Goal: Information Seeking & Learning: Learn about a topic

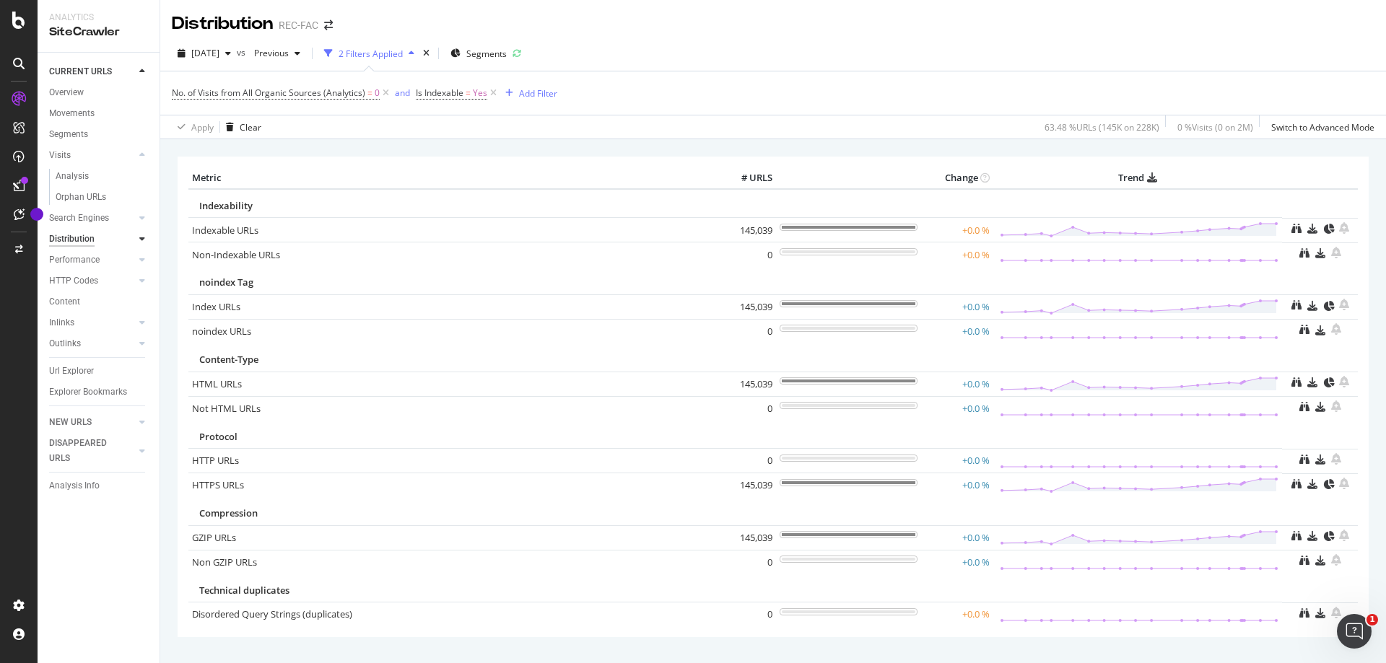
click at [78, 243] on div "Distribution" at bounding box center [71, 239] width 45 height 15
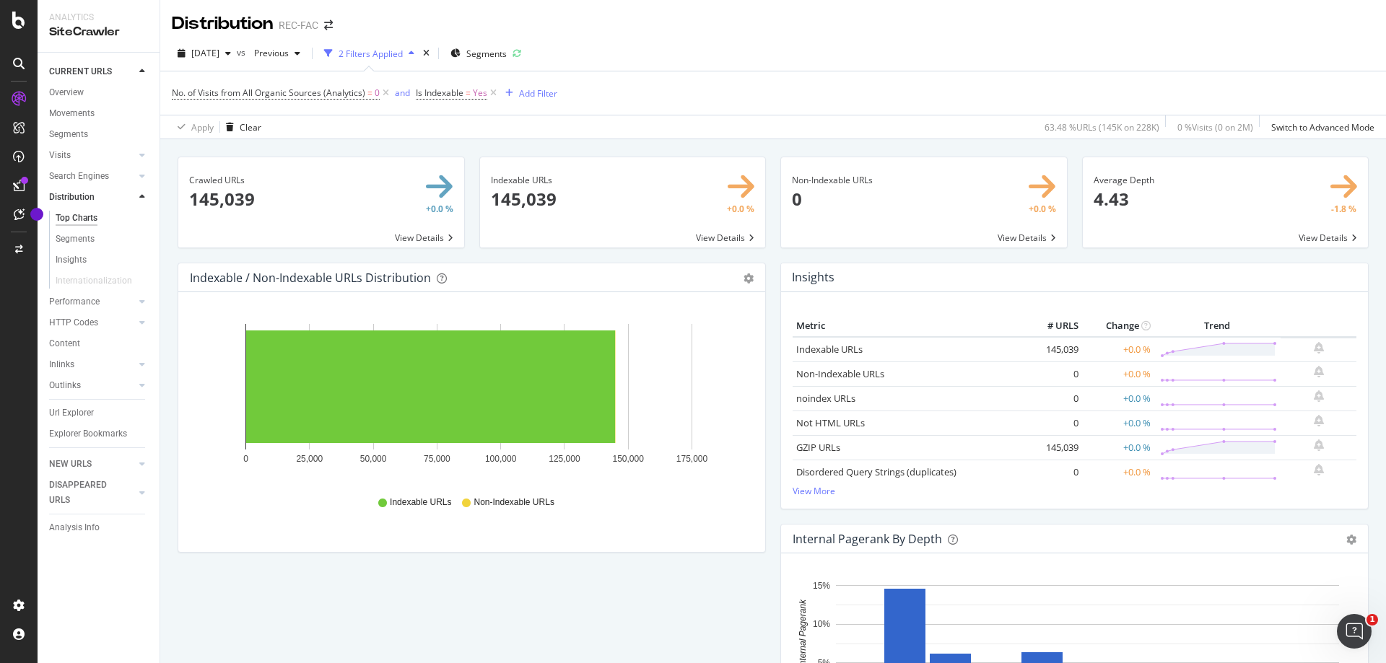
click at [1295, 235] on span at bounding box center [1226, 202] width 286 height 90
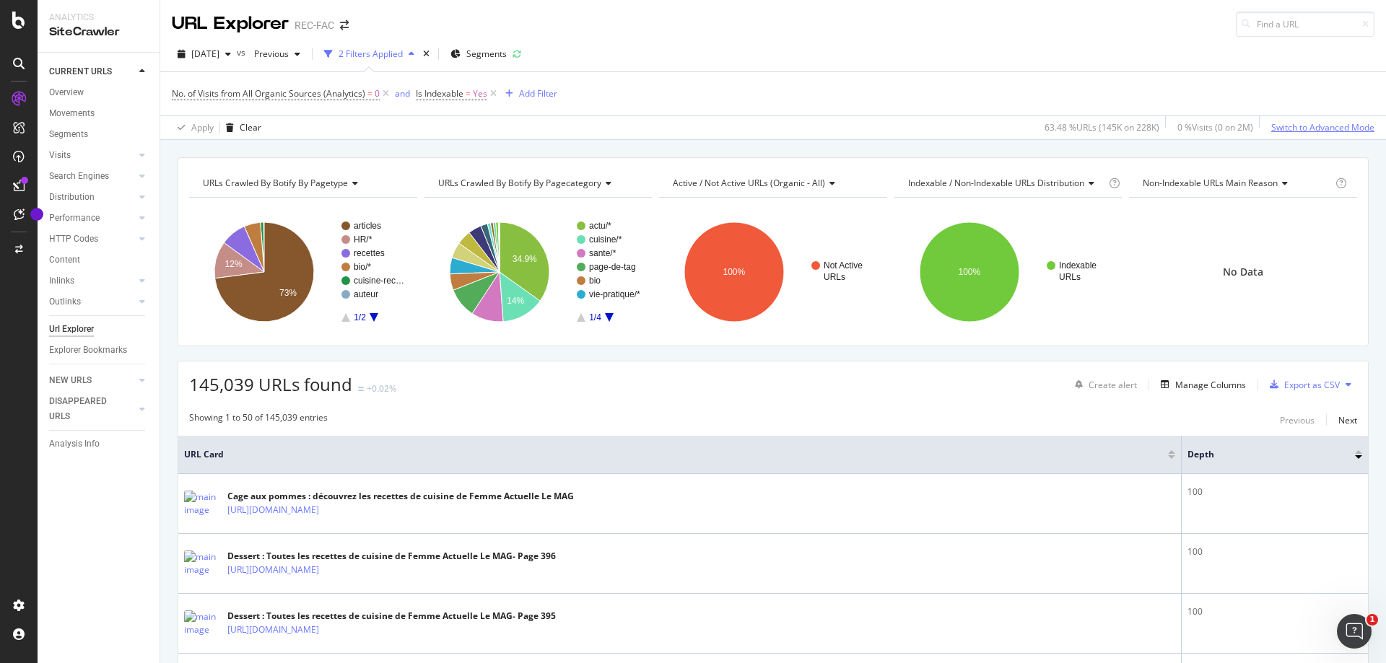
click at [1328, 126] on div "Switch to Advanced Mode" at bounding box center [1322, 127] width 103 height 12
drag, startPoint x: 385, startPoint y: 92, endPoint x: 380, endPoint y: 137, distance: 45.8
click at [385, 92] on icon at bounding box center [386, 94] width 12 height 14
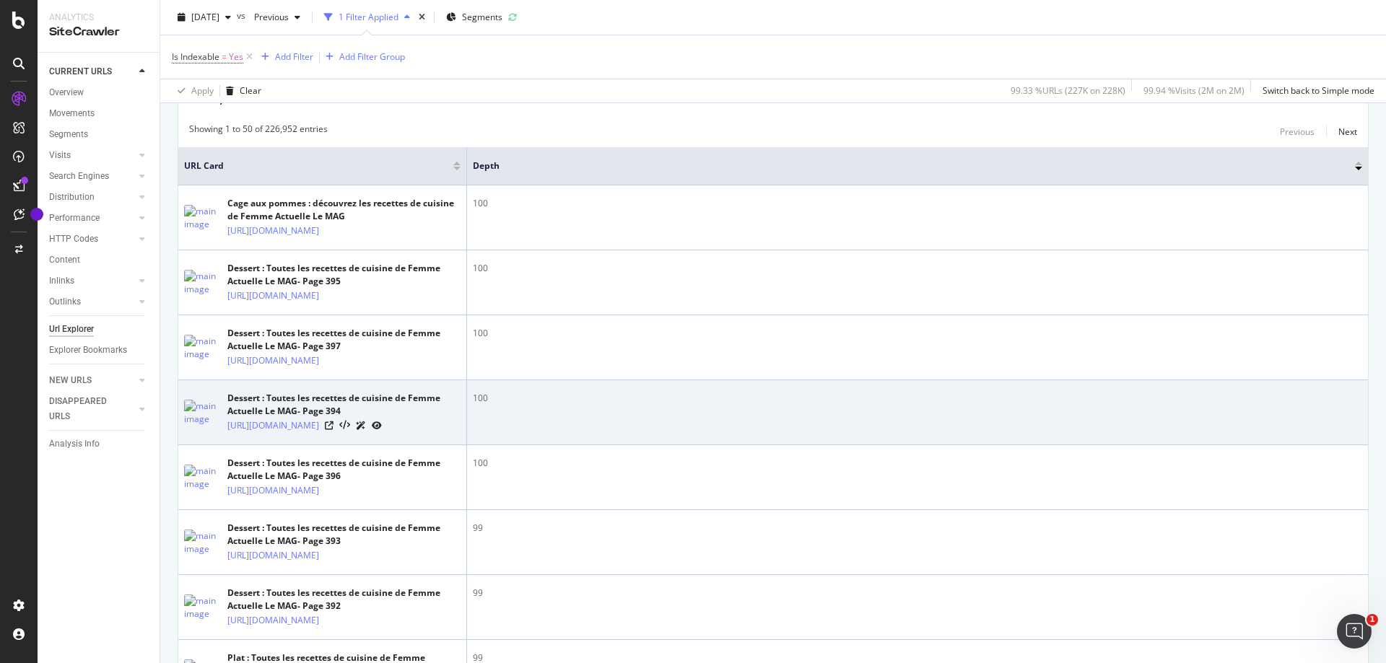
scroll to position [722, 0]
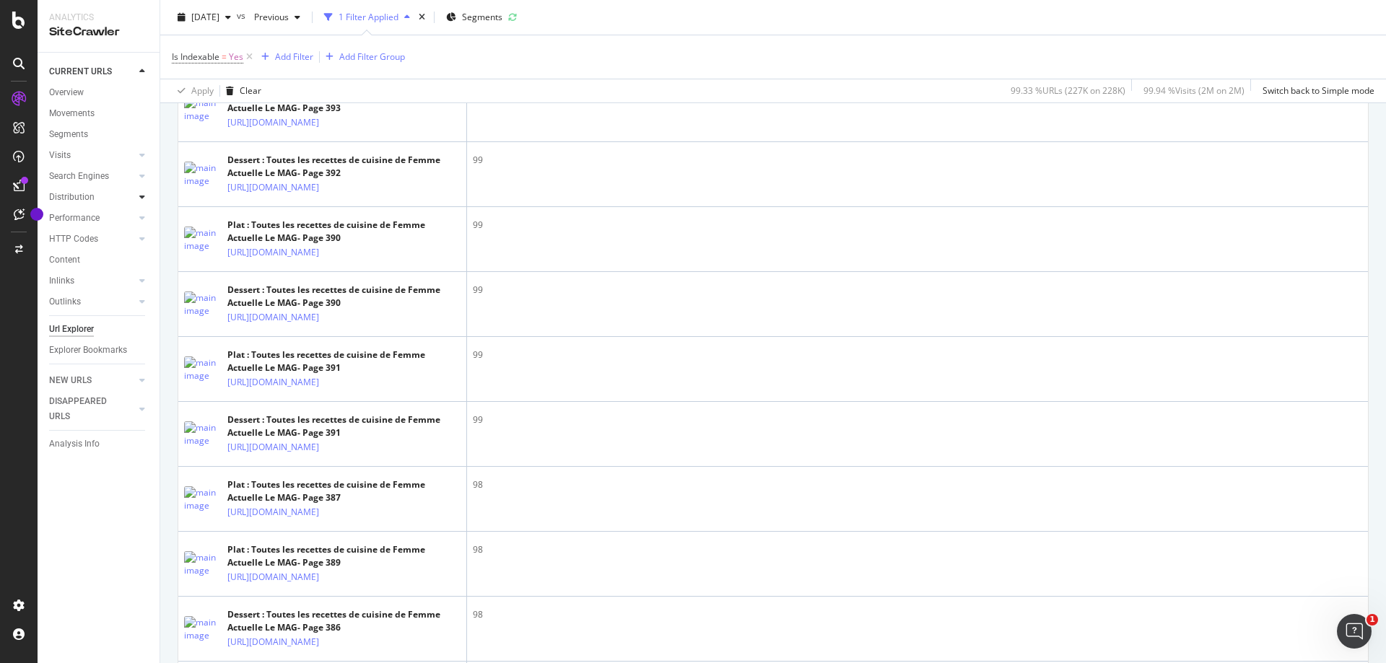
click at [139, 199] on div at bounding box center [142, 197] width 14 height 14
click at [84, 217] on div "Top Charts" at bounding box center [77, 218] width 43 height 15
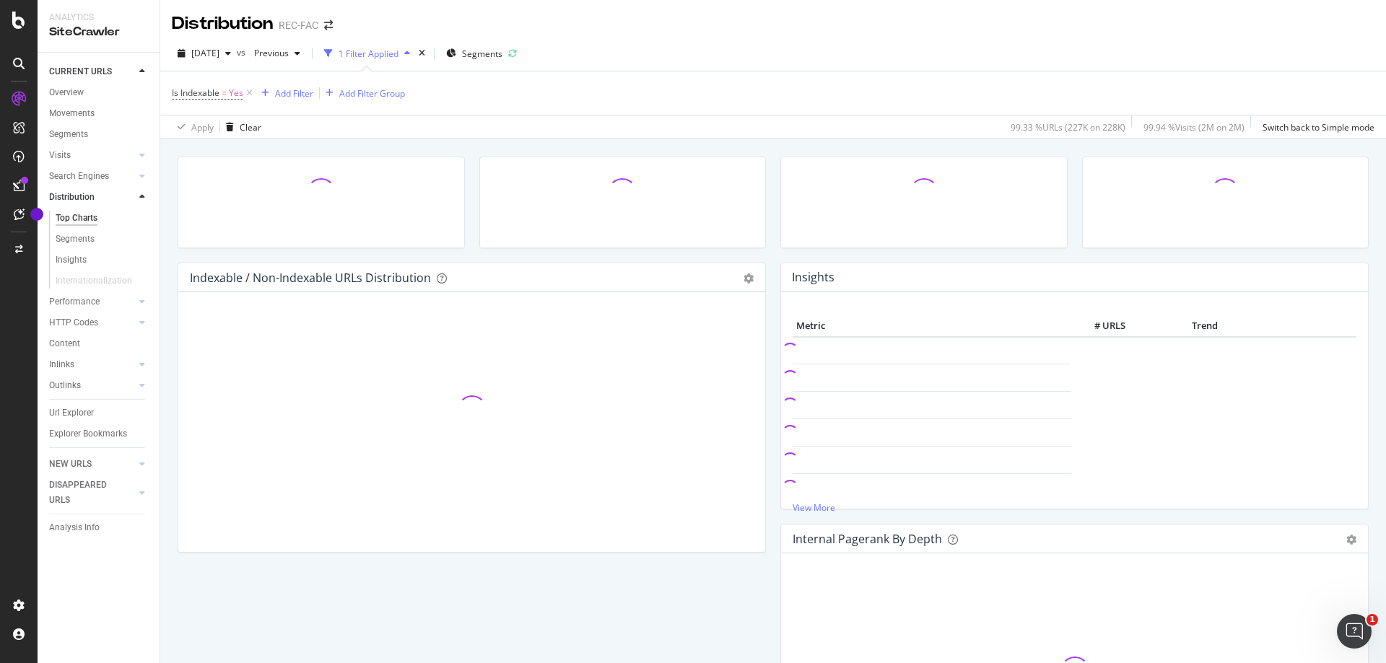
scroll to position [289, 0]
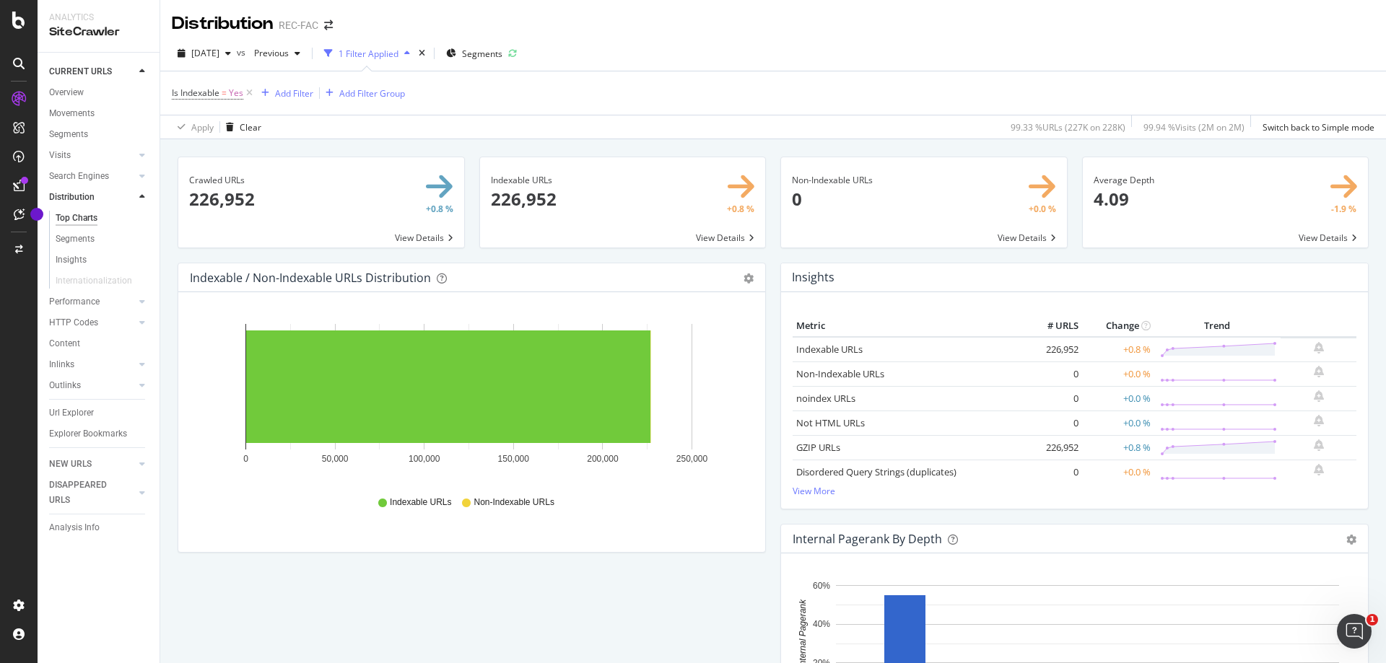
click at [410, 51] on icon "button" at bounding box center [407, 53] width 6 height 9
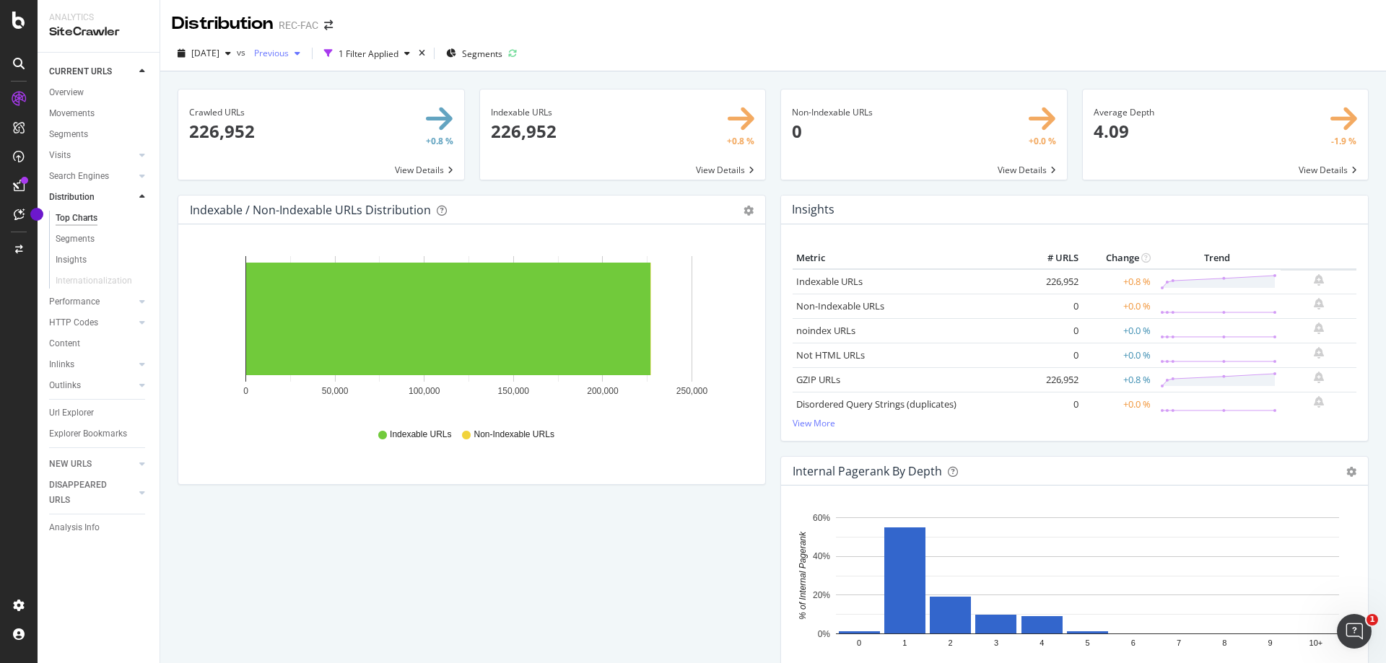
click at [306, 53] on div "button" at bounding box center [297, 53] width 17 height 9
click at [416, 53] on div "button" at bounding box center [406, 53] width 17 height 9
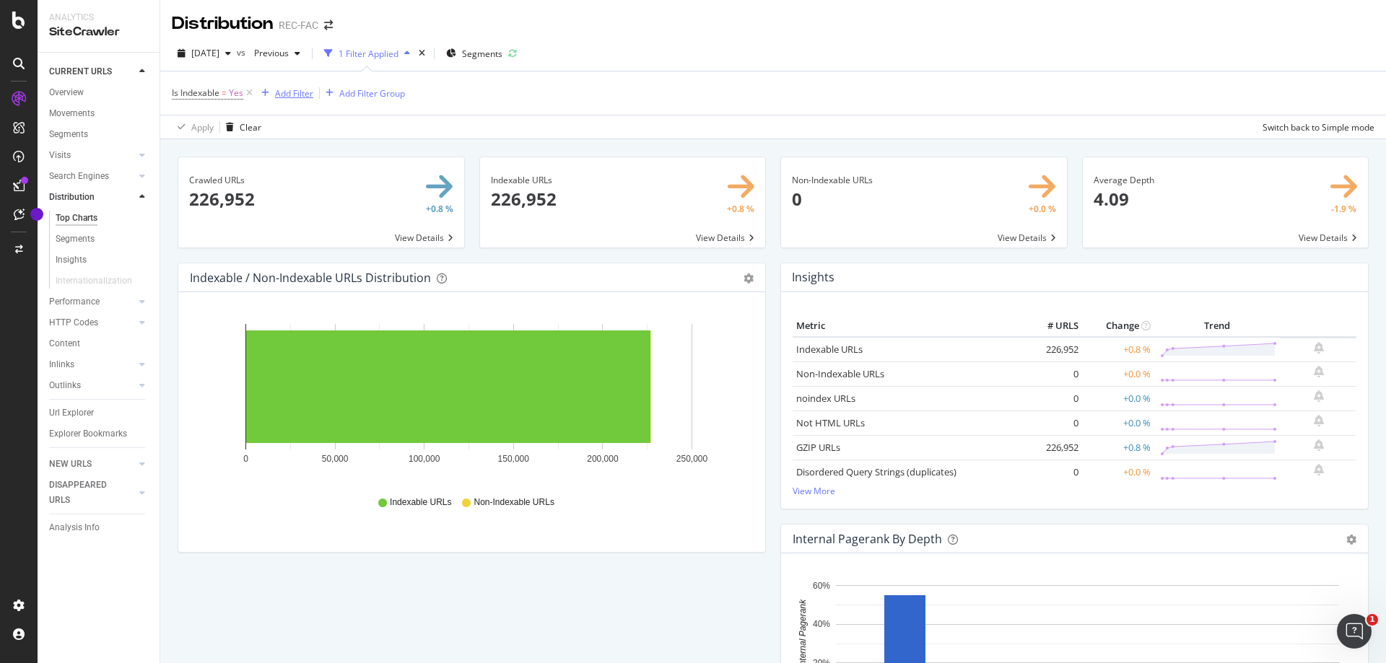
click at [287, 96] on div "Add Filter" at bounding box center [294, 93] width 38 height 12
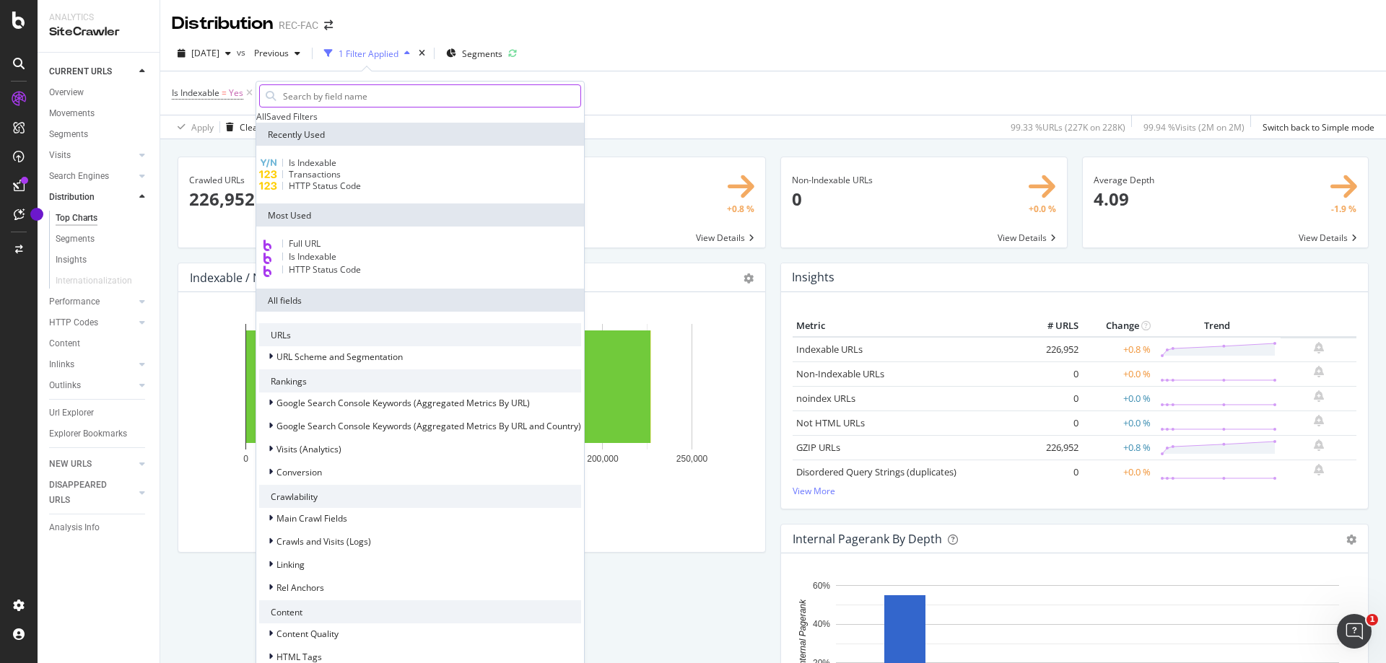
click at [326, 91] on input "text" at bounding box center [430, 96] width 299 height 22
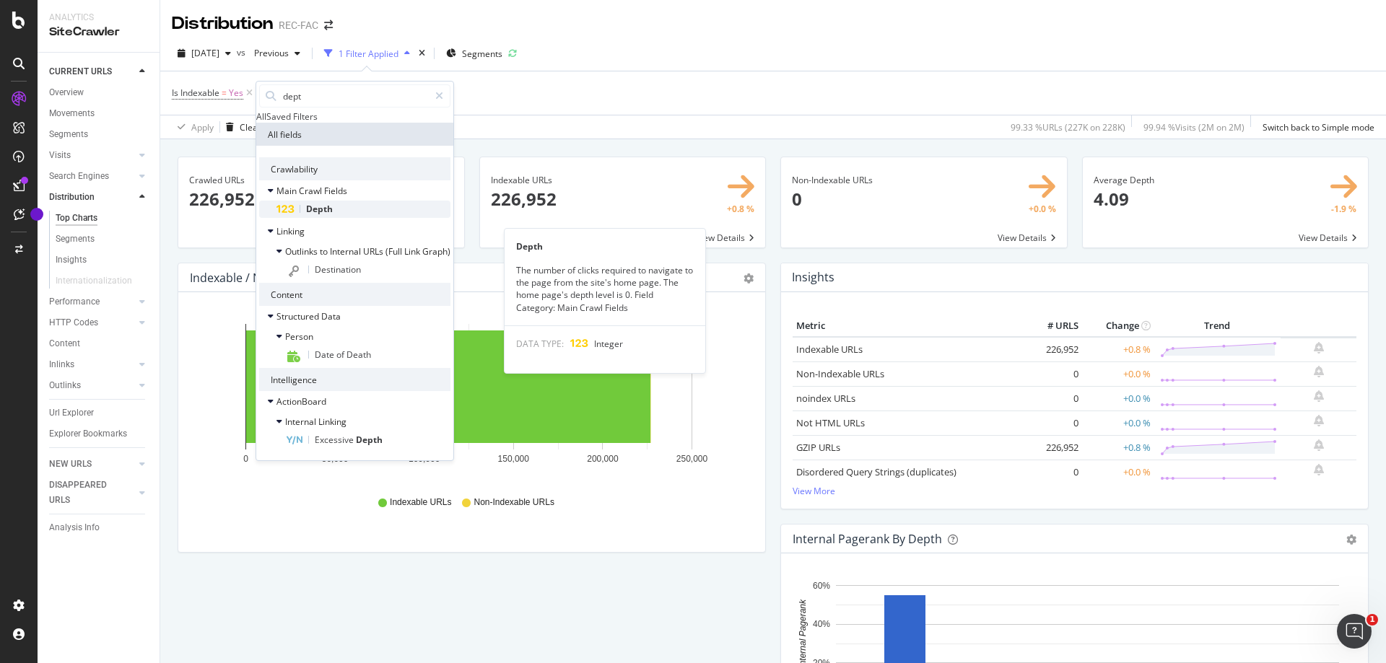
type input "dept"
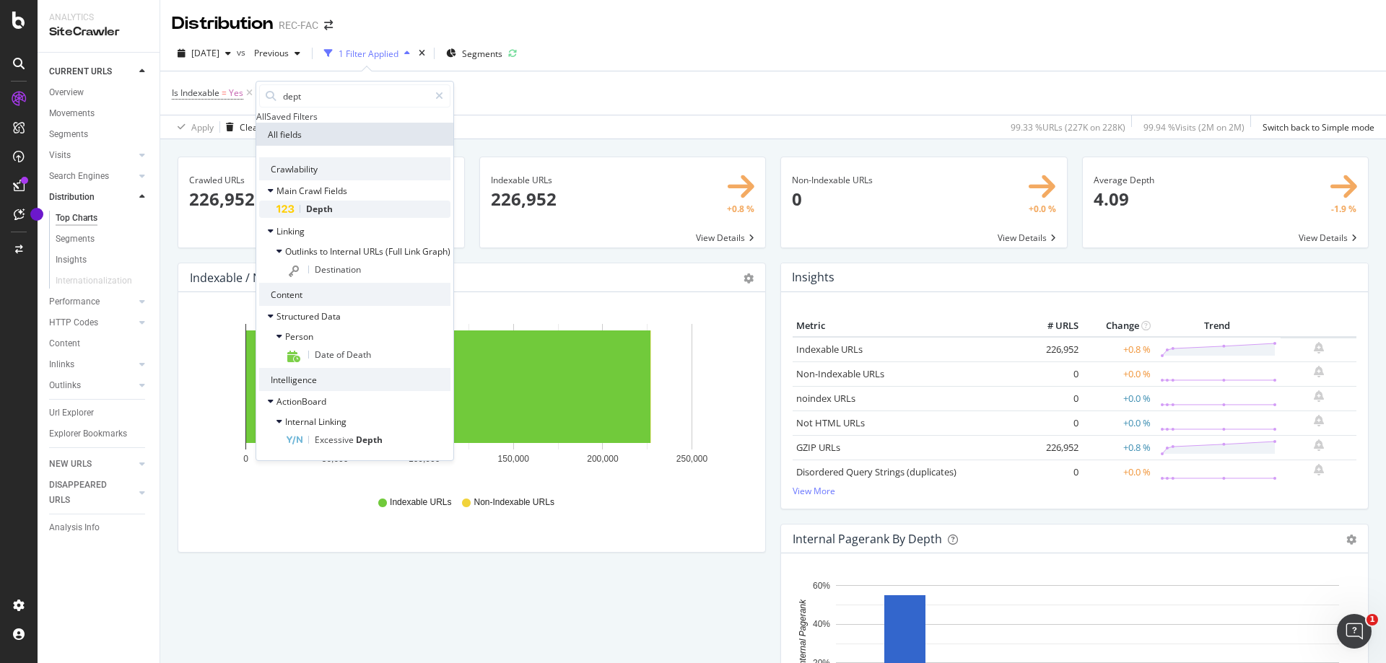
click at [329, 215] on span "Depth" at bounding box center [319, 209] width 27 height 12
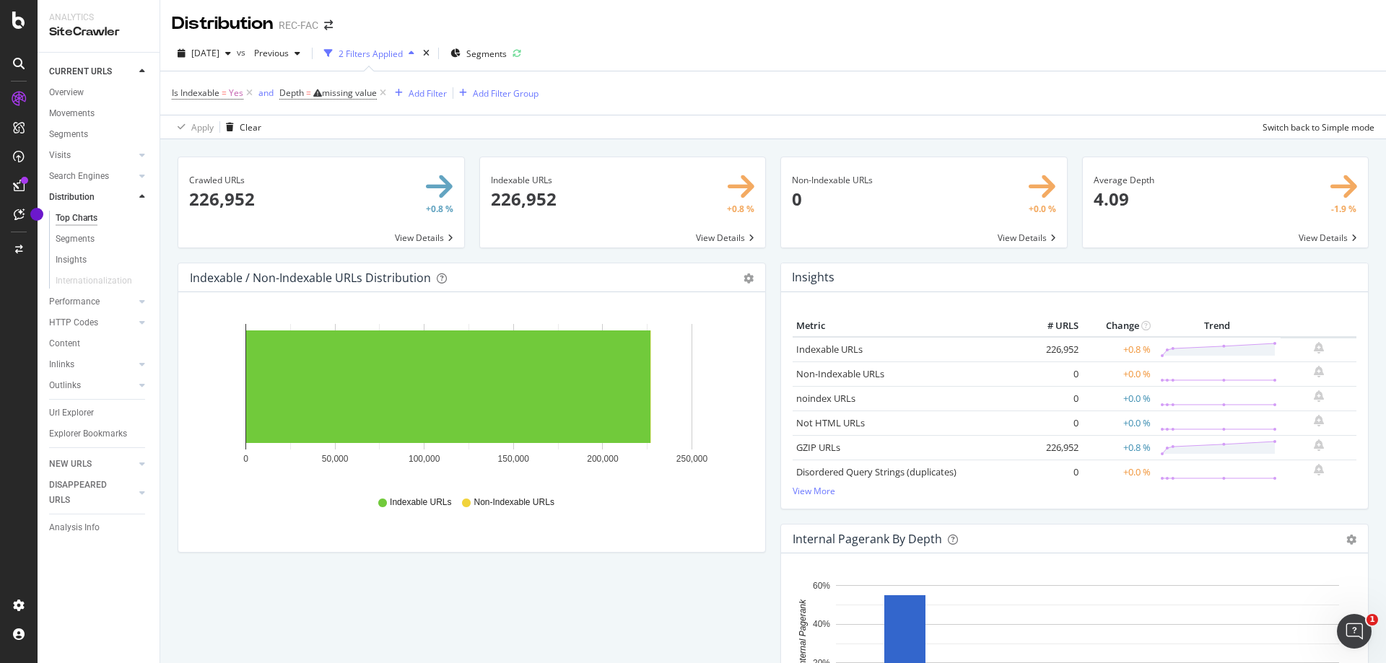
click at [656, 61] on div "[DATE] vs Previous 2 Filters Applied Segments" at bounding box center [773, 56] width 1226 height 29
drag, startPoint x: 141, startPoint y: 326, endPoint x: 83, endPoint y: 357, distance: 66.2
click at [141, 326] on icon at bounding box center [142, 322] width 6 height 9
click at [79, 239] on div "HTTP Codes" at bounding box center [73, 239] width 49 height 15
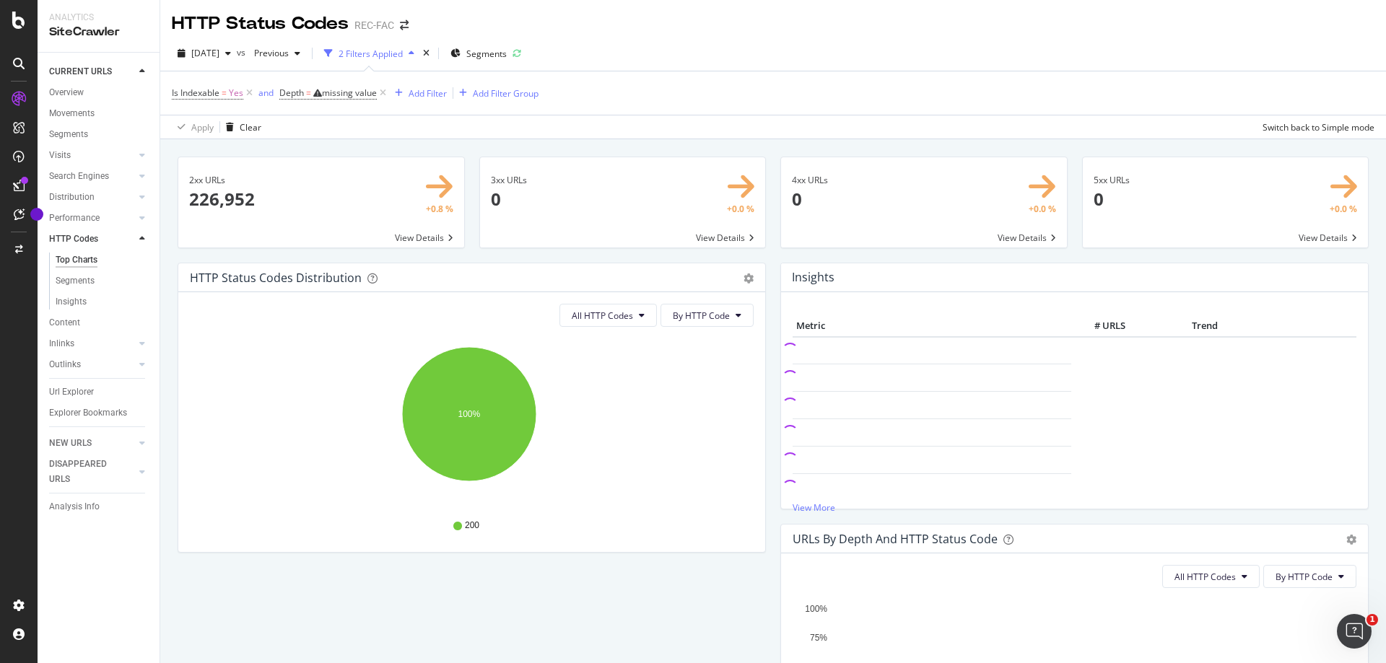
scroll to position [216, 0]
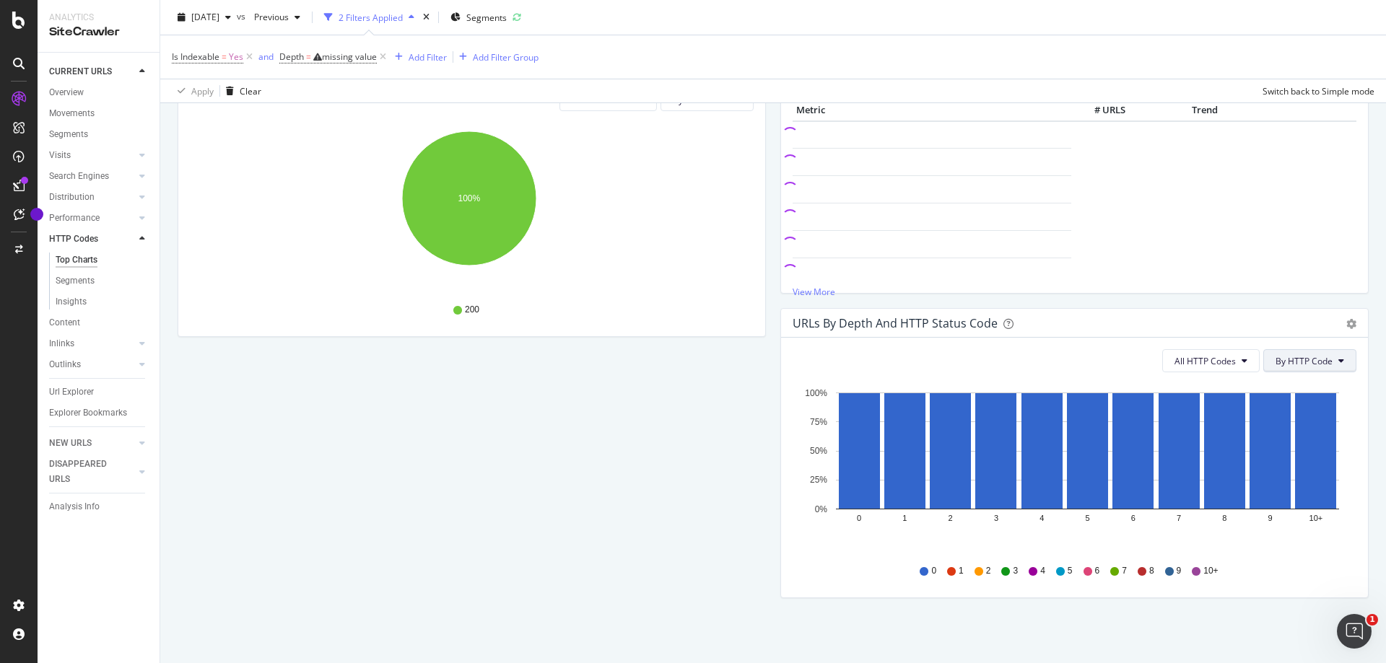
click at [1285, 358] on span "By HTTP Code" at bounding box center [1303, 361] width 57 height 12
click at [1209, 359] on span "All HTTP Codes" at bounding box center [1204, 361] width 61 height 12
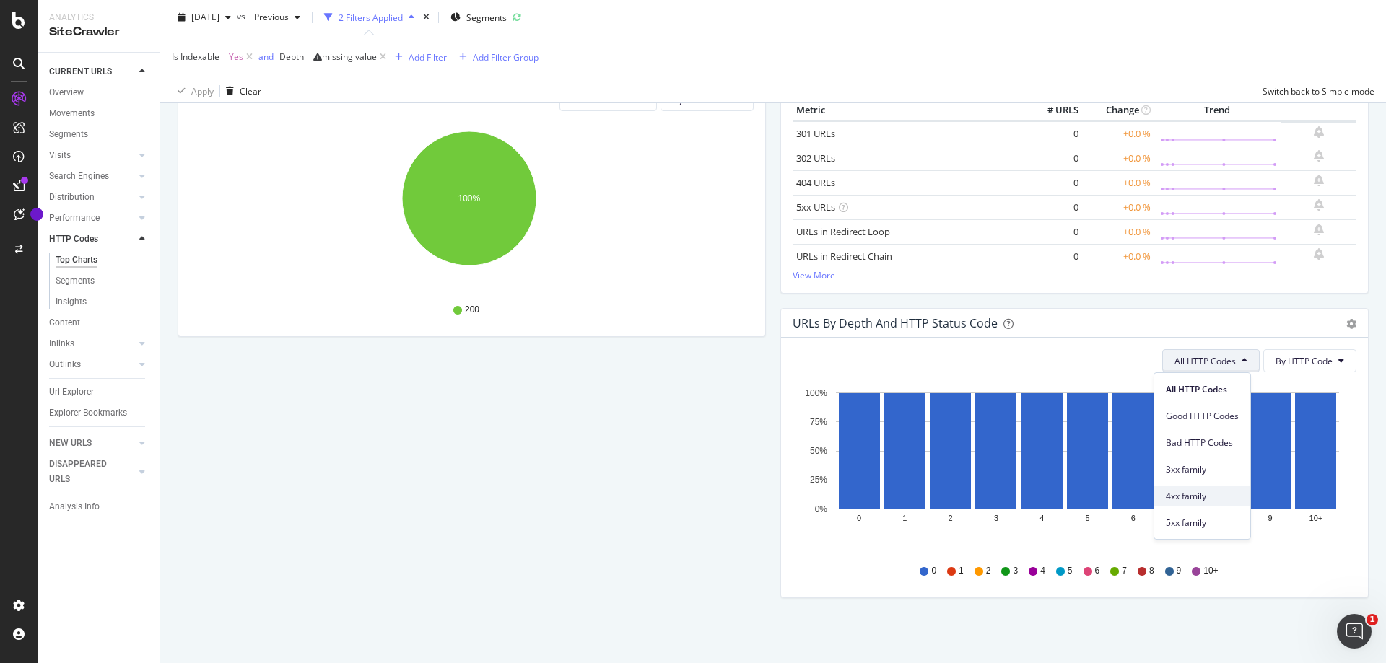
scroll to position [71, 0]
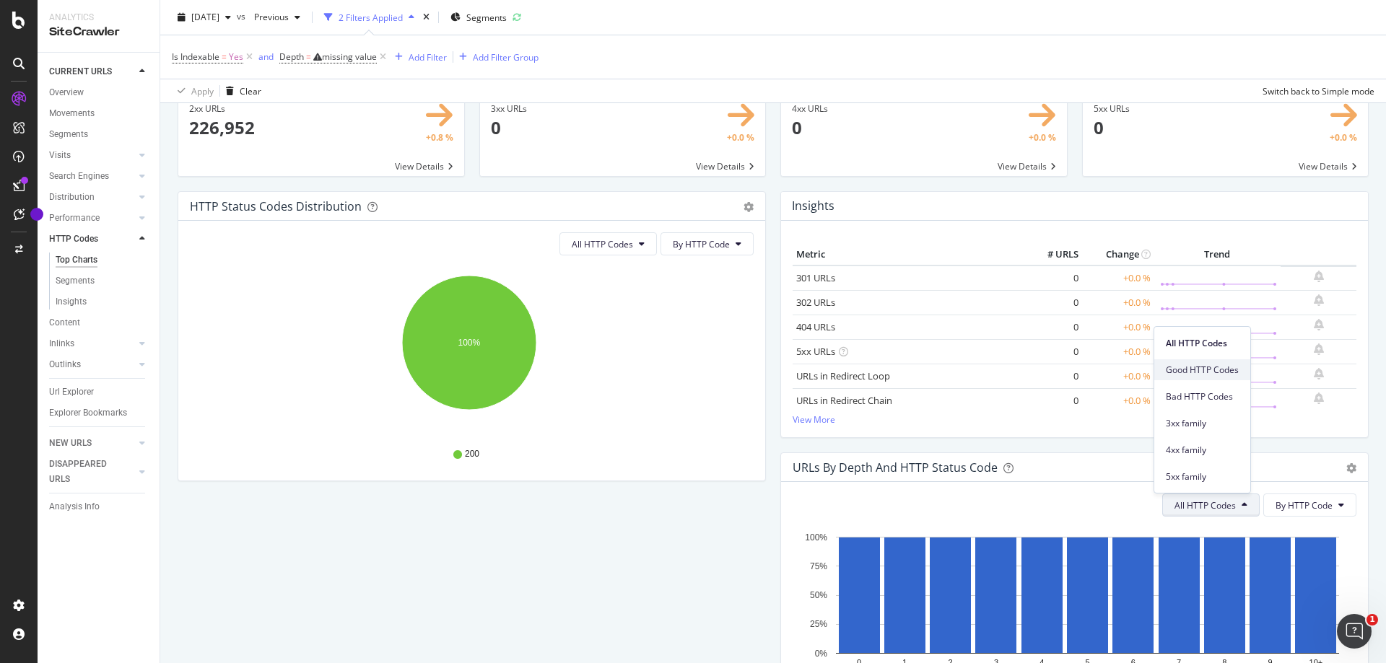
click at [1195, 373] on span "Good HTTP Codes" at bounding box center [1202, 370] width 73 height 13
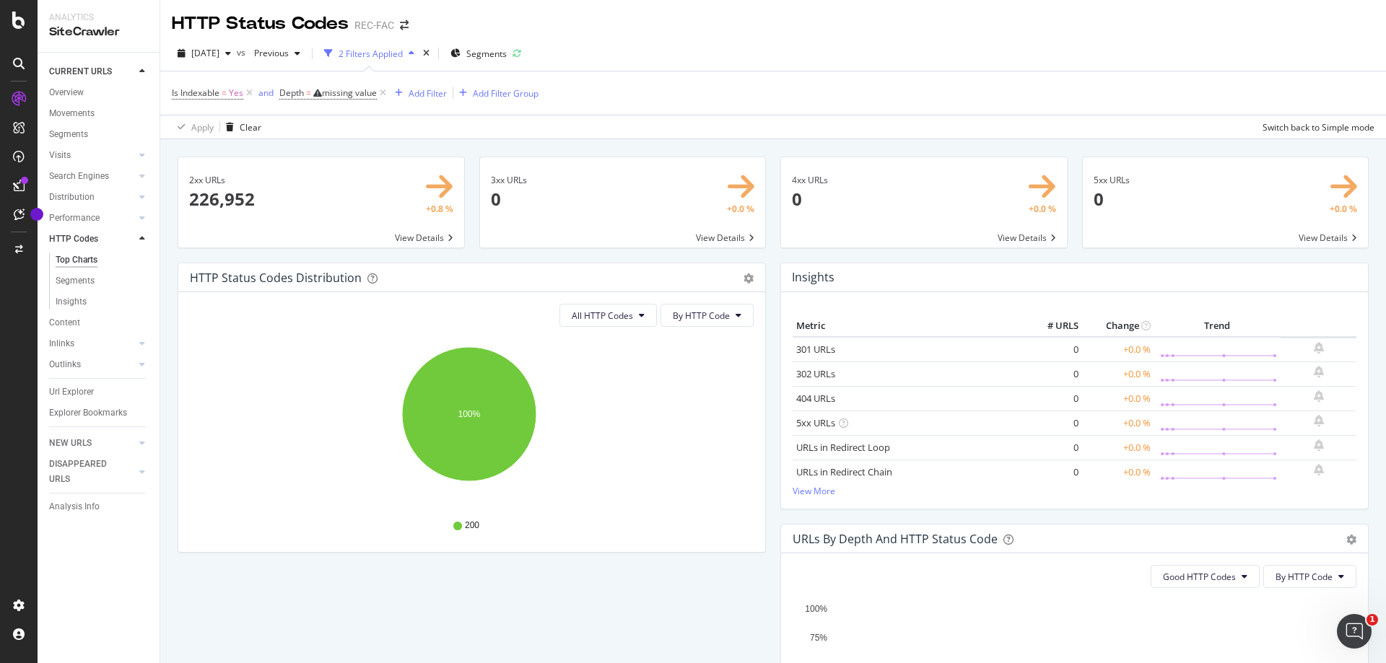
scroll to position [216, 0]
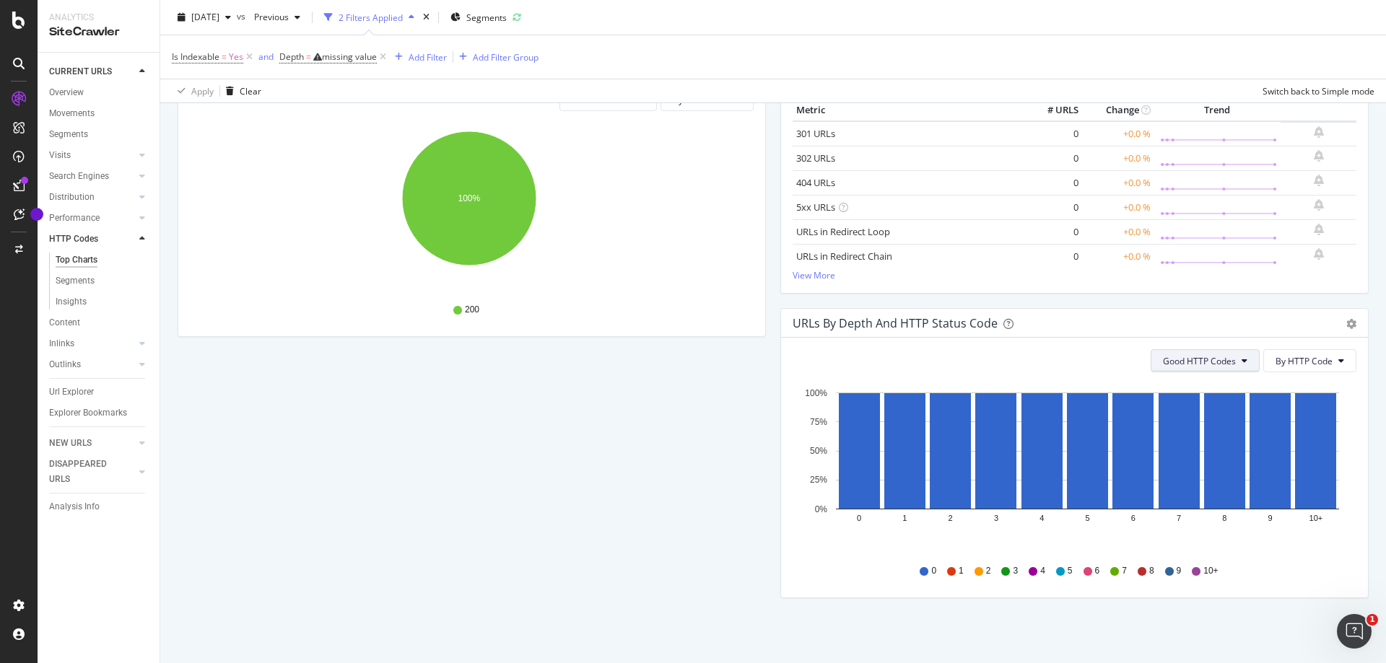
click at [1176, 355] on span "Good HTTP Codes" at bounding box center [1199, 361] width 73 height 12
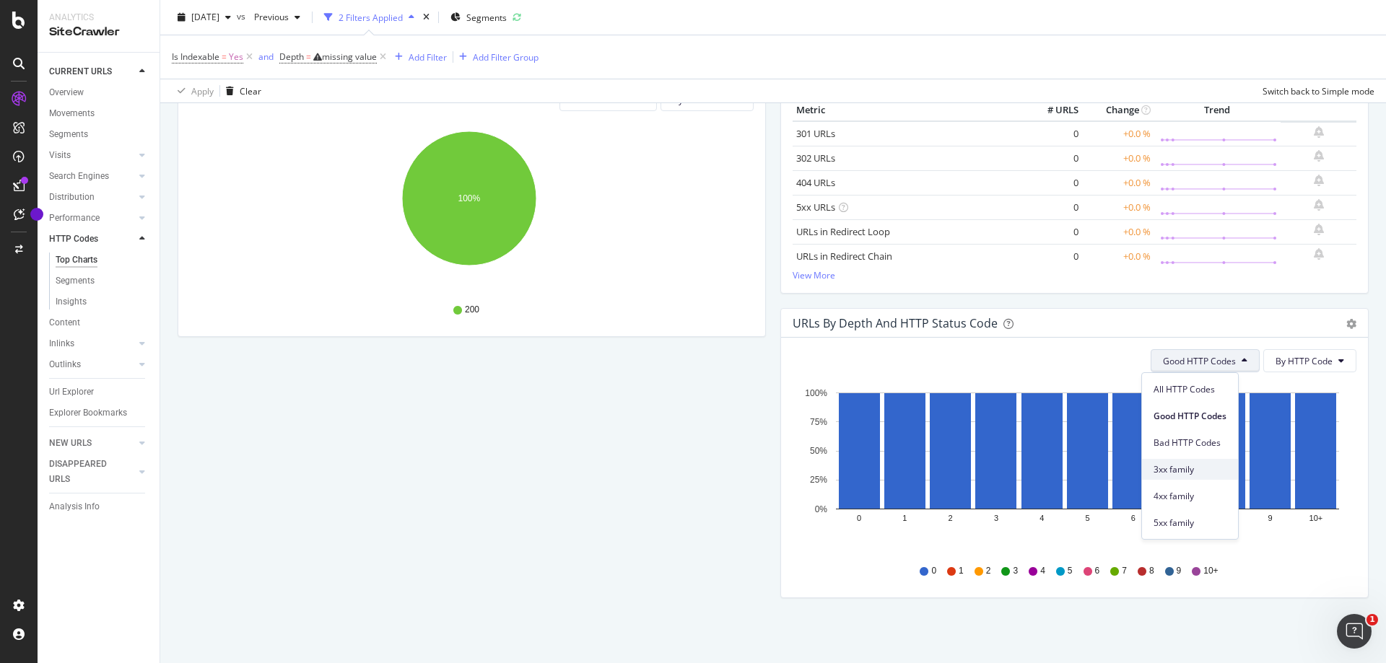
click at [1194, 469] on span "3xx family" at bounding box center [1189, 469] width 73 height 13
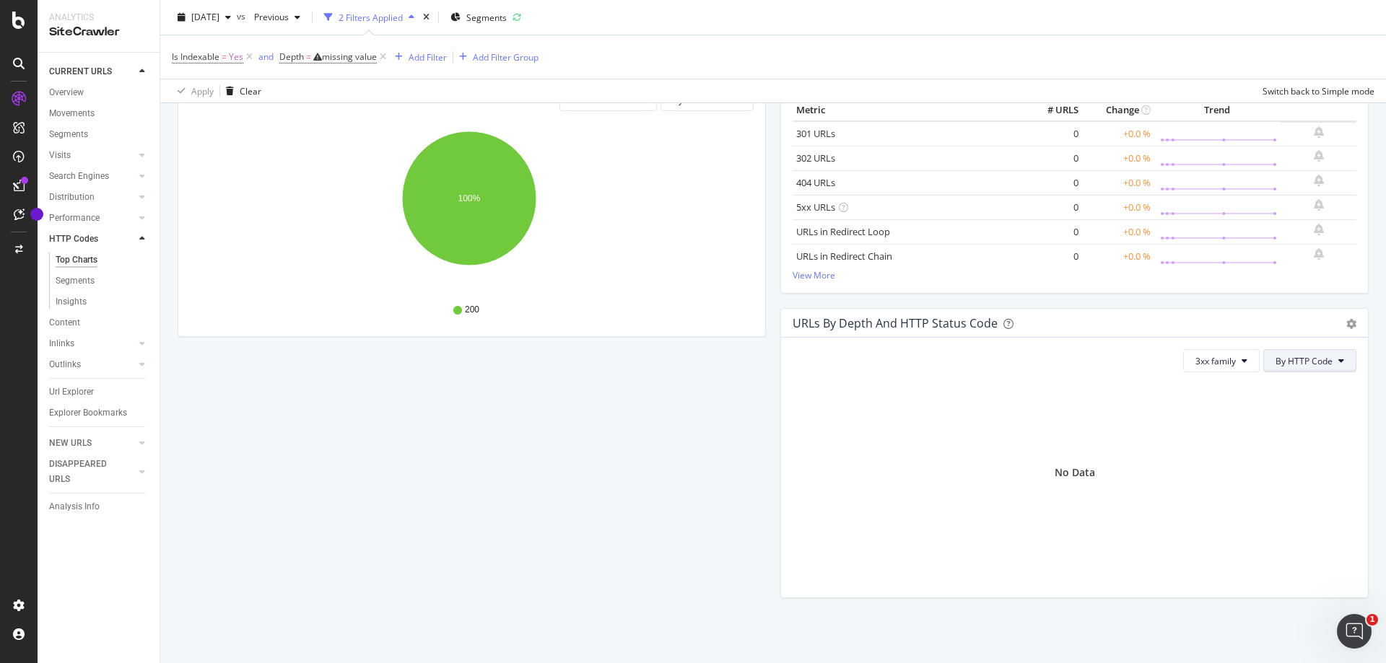
click at [1287, 364] on span "By HTTP Code" at bounding box center [1303, 361] width 57 height 12
click at [1210, 369] on button "3xx family" at bounding box center [1221, 360] width 77 height 23
click at [1210, 496] on span "4xx family" at bounding box center [1221, 496] width 73 height 13
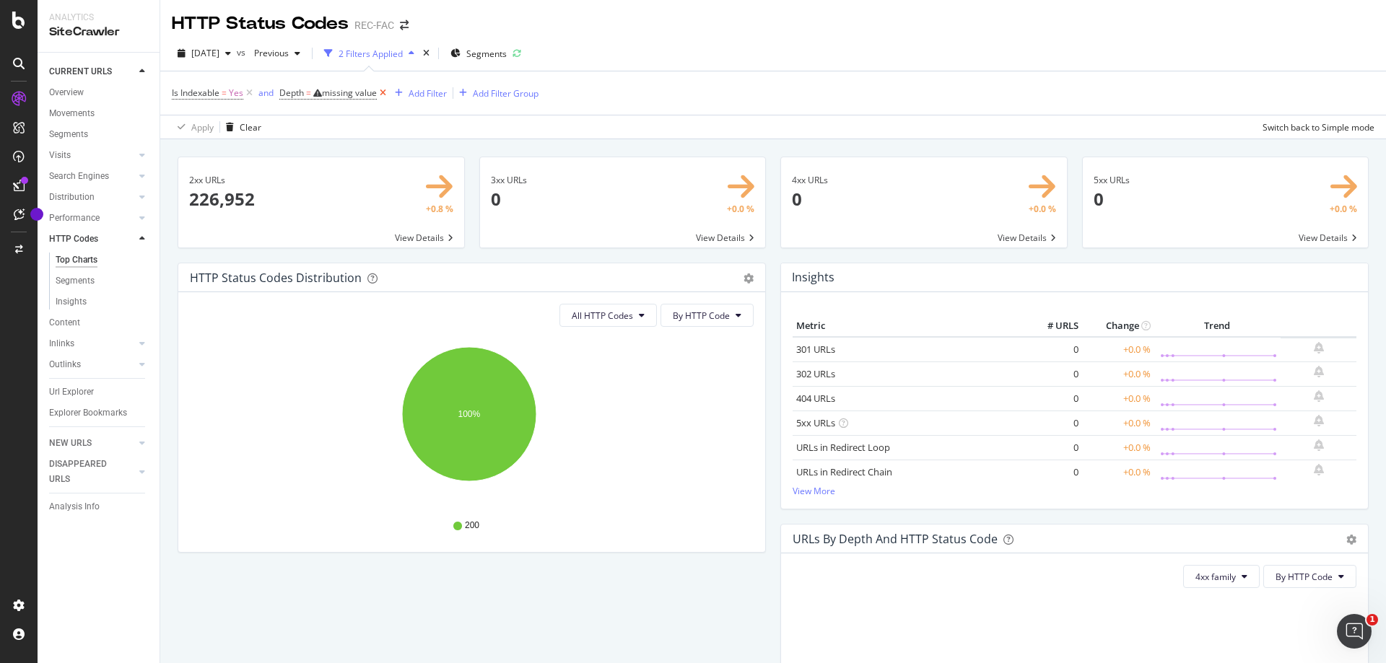
click at [387, 93] on icon at bounding box center [383, 93] width 12 height 14
click at [604, 315] on span "All HTTP Codes" at bounding box center [602, 316] width 61 height 12
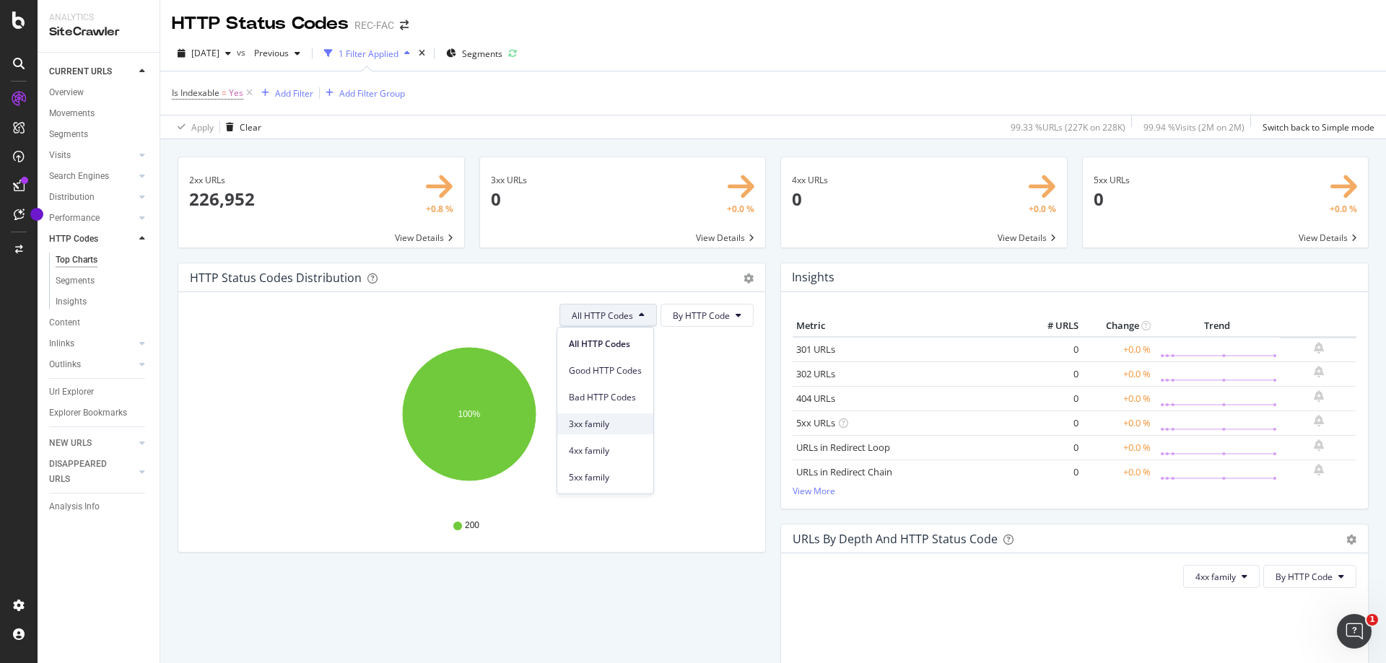
click at [601, 426] on span "3xx family" at bounding box center [605, 424] width 73 height 13
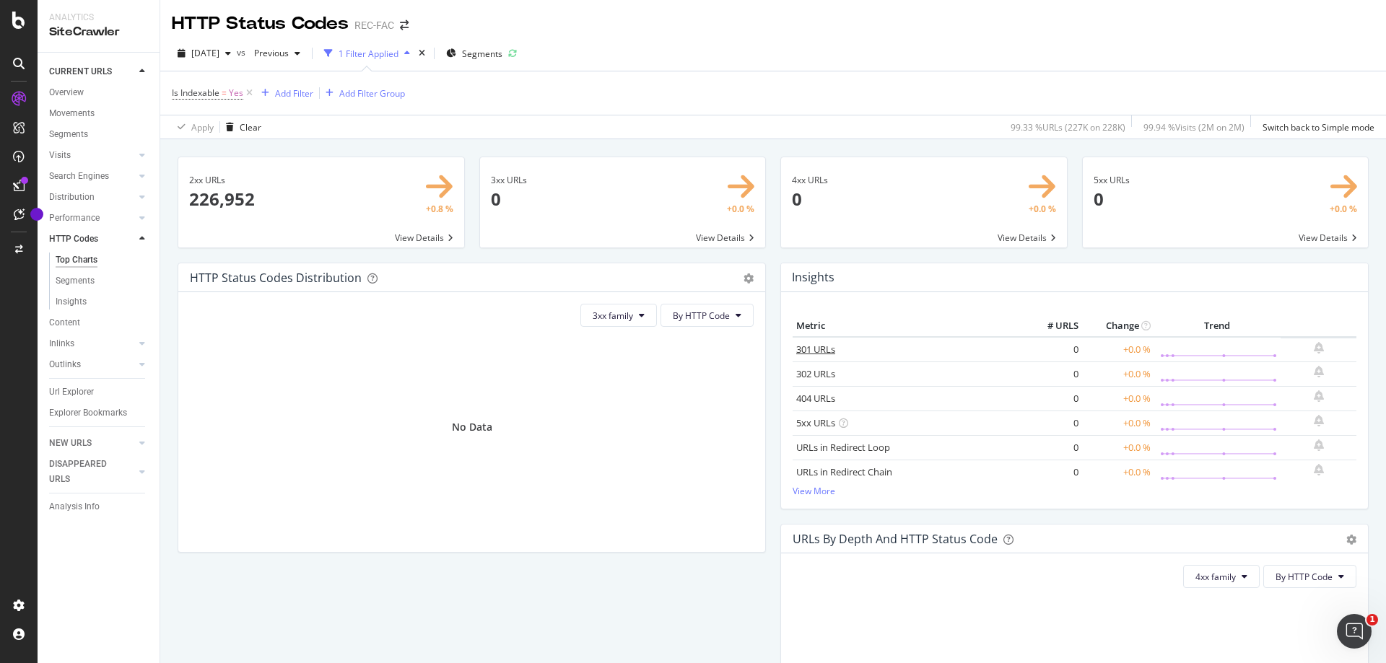
drag, startPoint x: 809, startPoint y: 350, endPoint x: 630, endPoint y: 354, distance: 179.0
click at [809, 350] on link "301 URLs" at bounding box center [815, 349] width 39 height 13
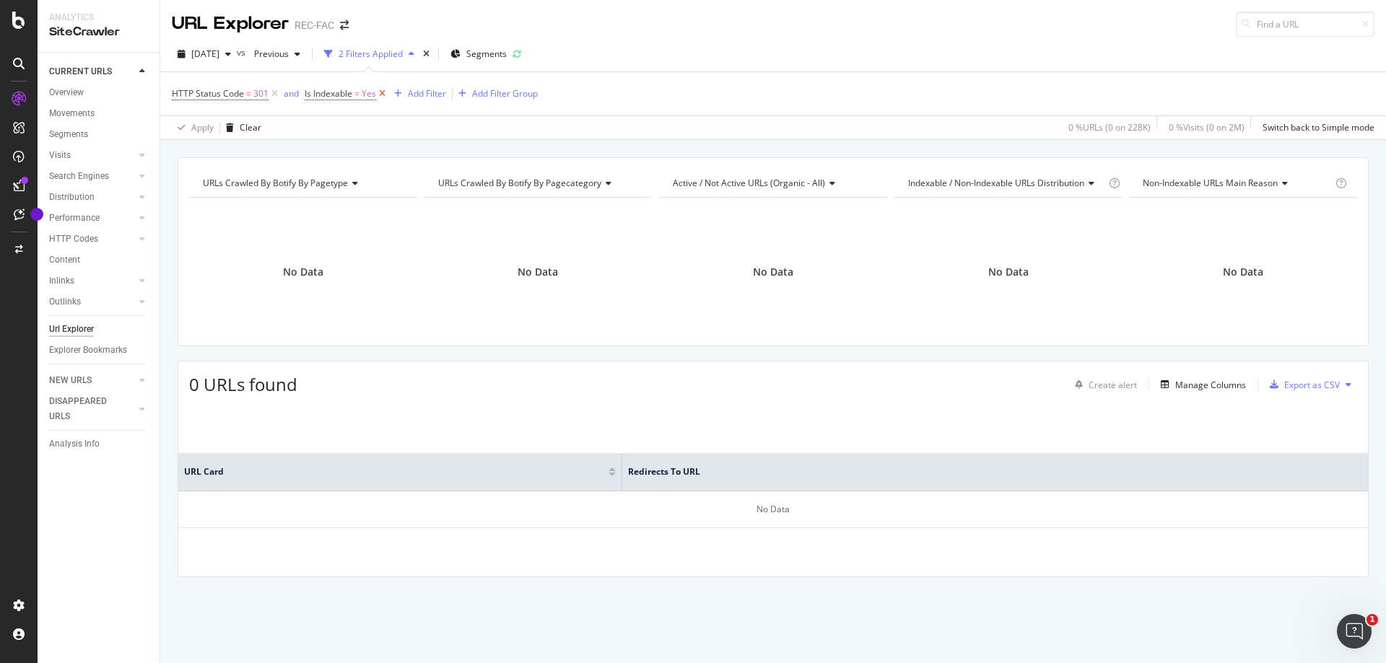
click at [385, 92] on icon at bounding box center [382, 94] width 12 height 14
click at [472, 92] on div "Add Filter Group" at bounding box center [505, 93] width 66 height 12
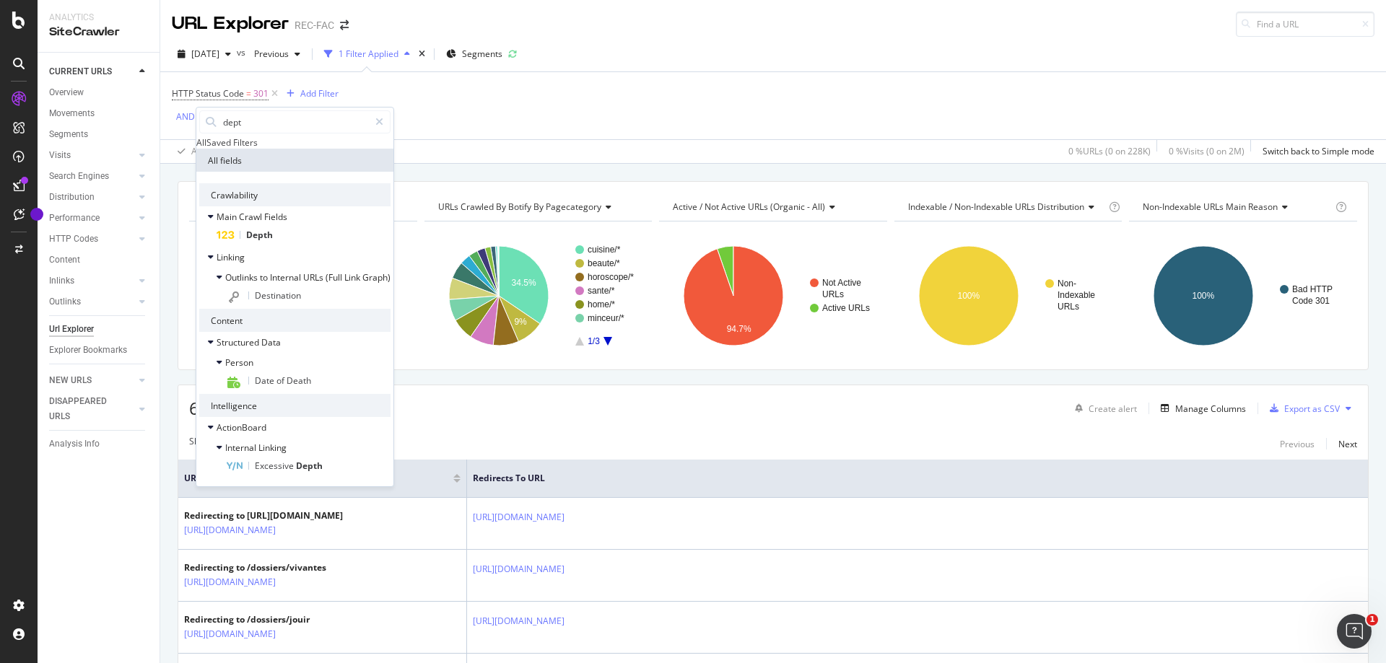
scroll to position [42, 0]
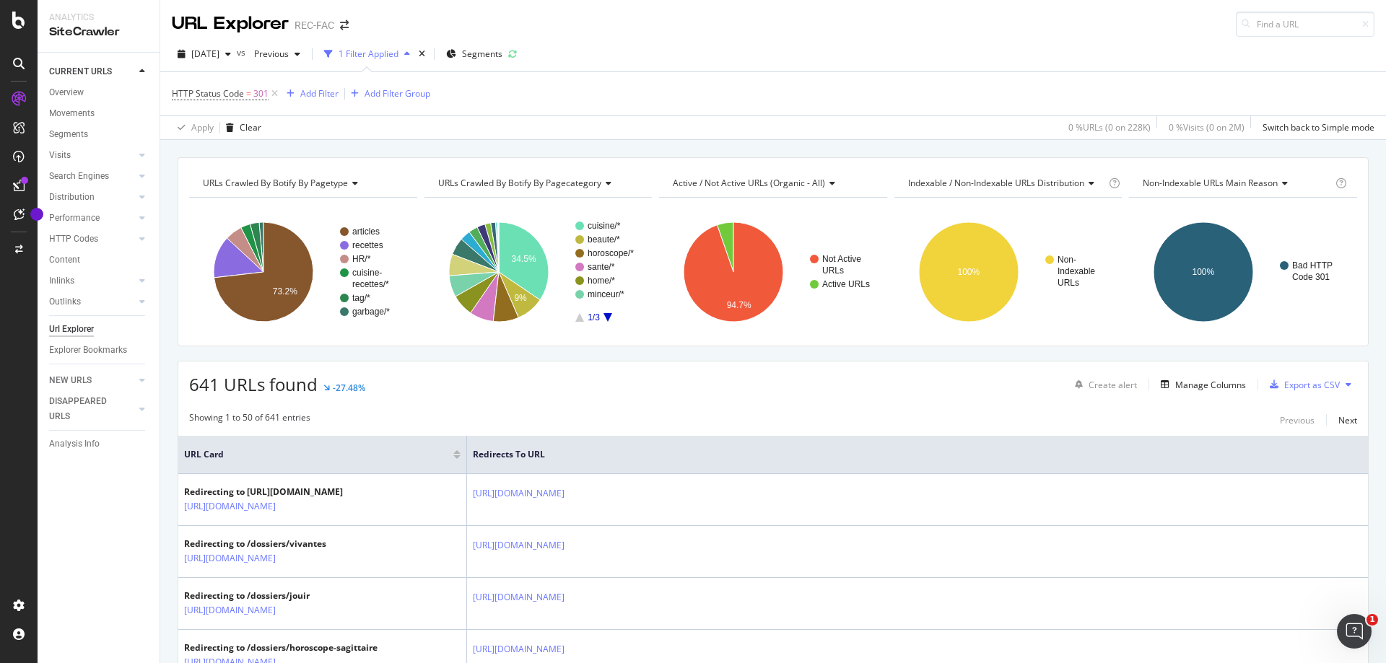
click at [688, 126] on div "HTTP Status Code = 301 Add Filter Add Filter Group Apply Clear 0 % URLs ( 0 on …" at bounding box center [773, 105] width 1202 height 67
click at [634, 81] on div "HTTP Status Code = 301 Add Filter Add Filter Group" at bounding box center [773, 93] width 1202 height 43
click at [938, 99] on div "HTTP Status Code = 301 Add Filter Add Filter Group" at bounding box center [773, 93] width 1202 height 43
click at [10, 17] on div at bounding box center [18, 20] width 35 height 17
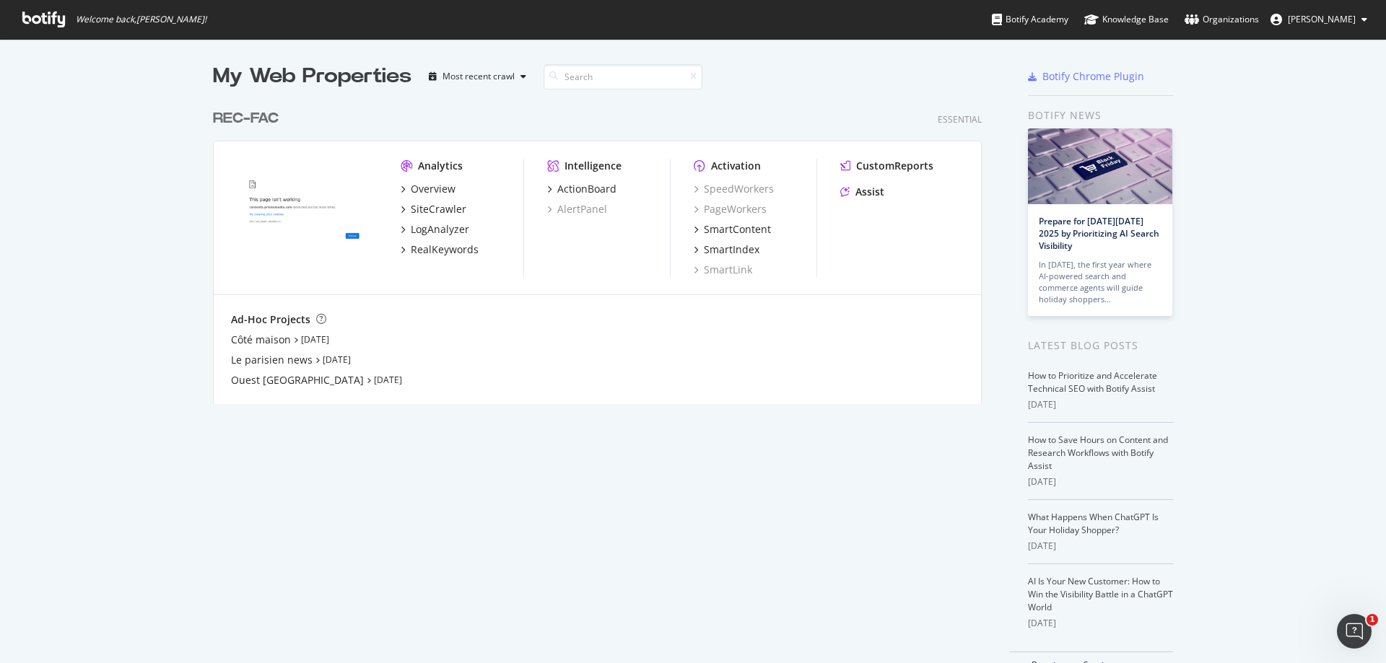
scroll to position [652, 1364]
click at [414, 230] on div "LogAnalyzer" at bounding box center [440, 229] width 58 height 14
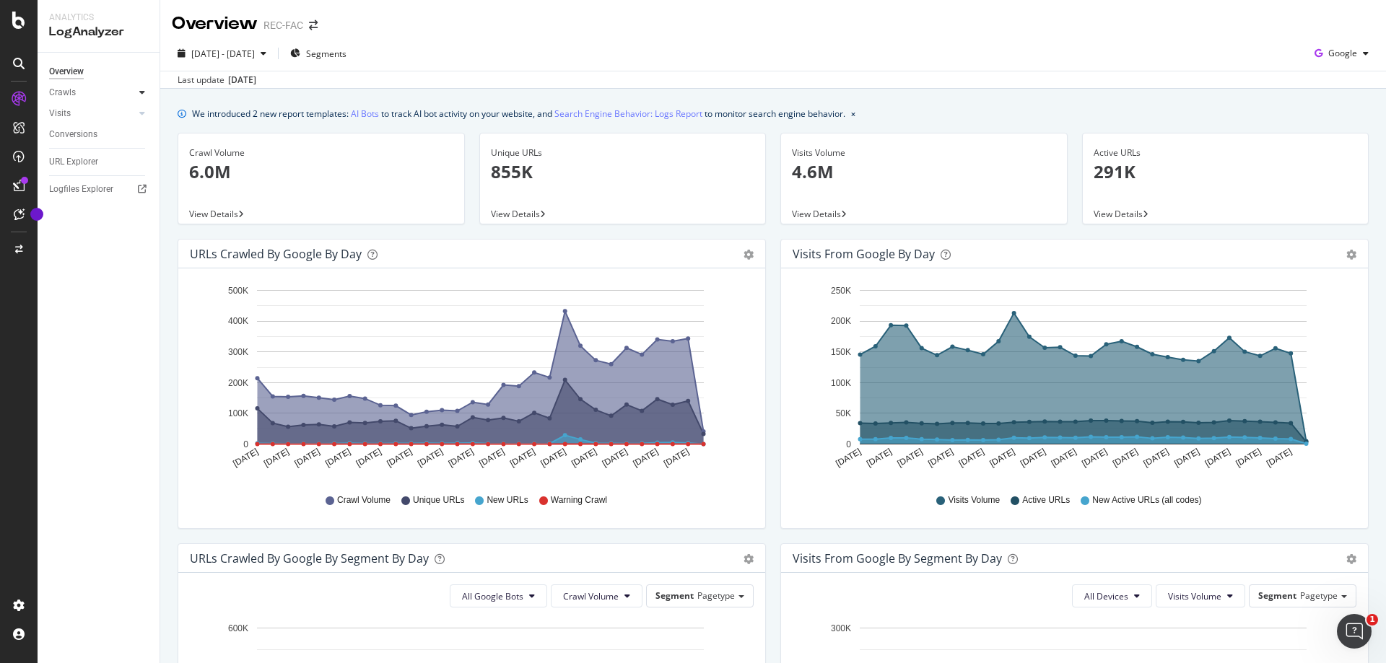
click at [136, 91] on div at bounding box center [142, 92] width 14 height 14
click at [86, 168] on div "HTTP Codes" at bounding box center [80, 170] width 49 height 15
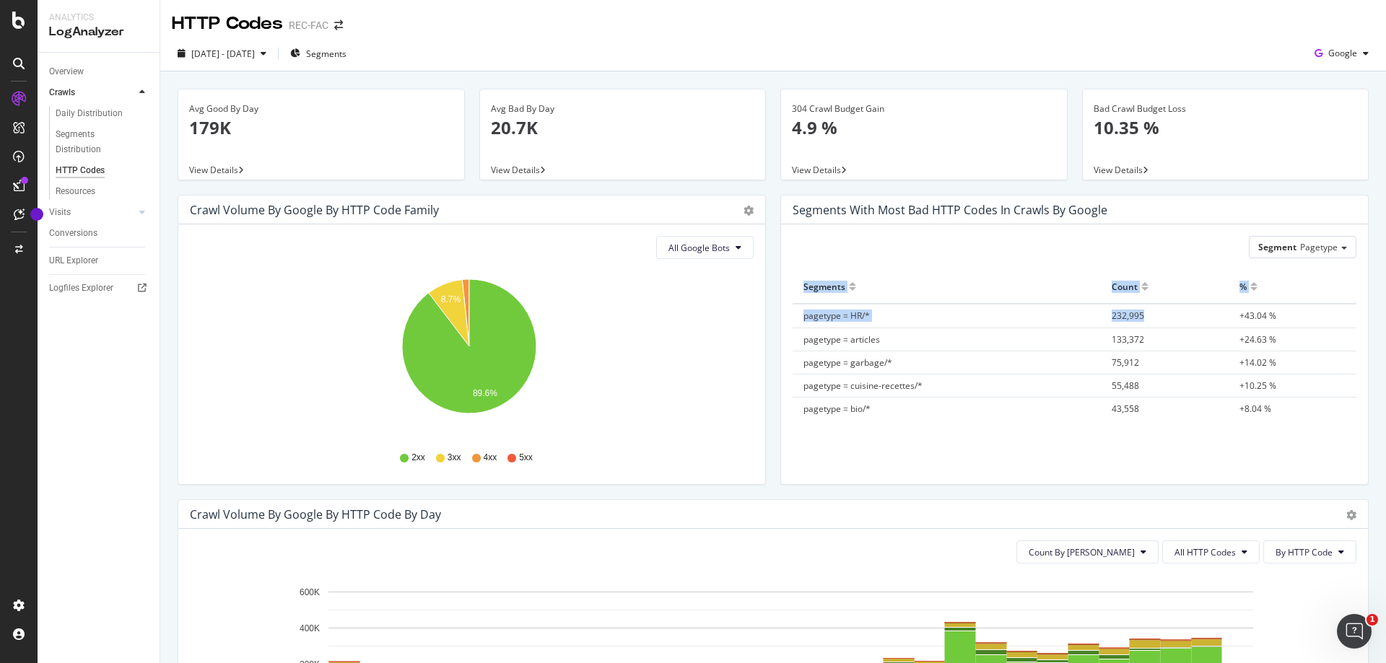
drag, startPoint x: 1140, startPoint y: 315, endPoint x: 784, endPoint y: 316, distance: 355.8
click at [784, 316] on div "Segment Pagetype Hold CTRL while clicking to filter the report. Segments Count …" at bounding box center [1074, 354] width 587 height 260
click at [920, 303] on th "Segments" at bounding box center [946, 287] width 308 height 34
drag, startPoint x: 840, startPoint y: 313, endPoint x: 894, endPoint y: 314, distance: 54.2
click at [840, 313] on span "pagetype = HR/*" at bounding box center [836, 316] width 66 height 12
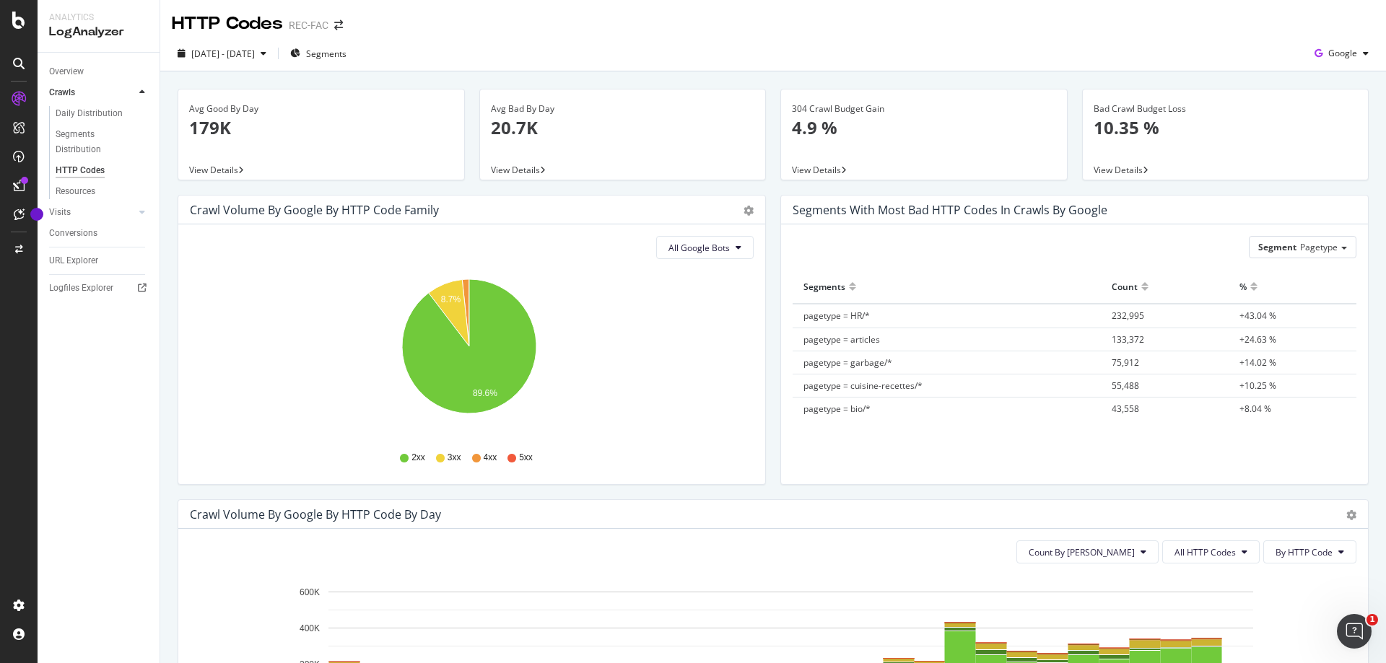
click at [901, 315] on td "pagetype = HR/*" at bounding box center [946, 316] width 308 height 24
click at [445, 295] on text "8.7%" at bounding box center [451, 300] width 20 height 10
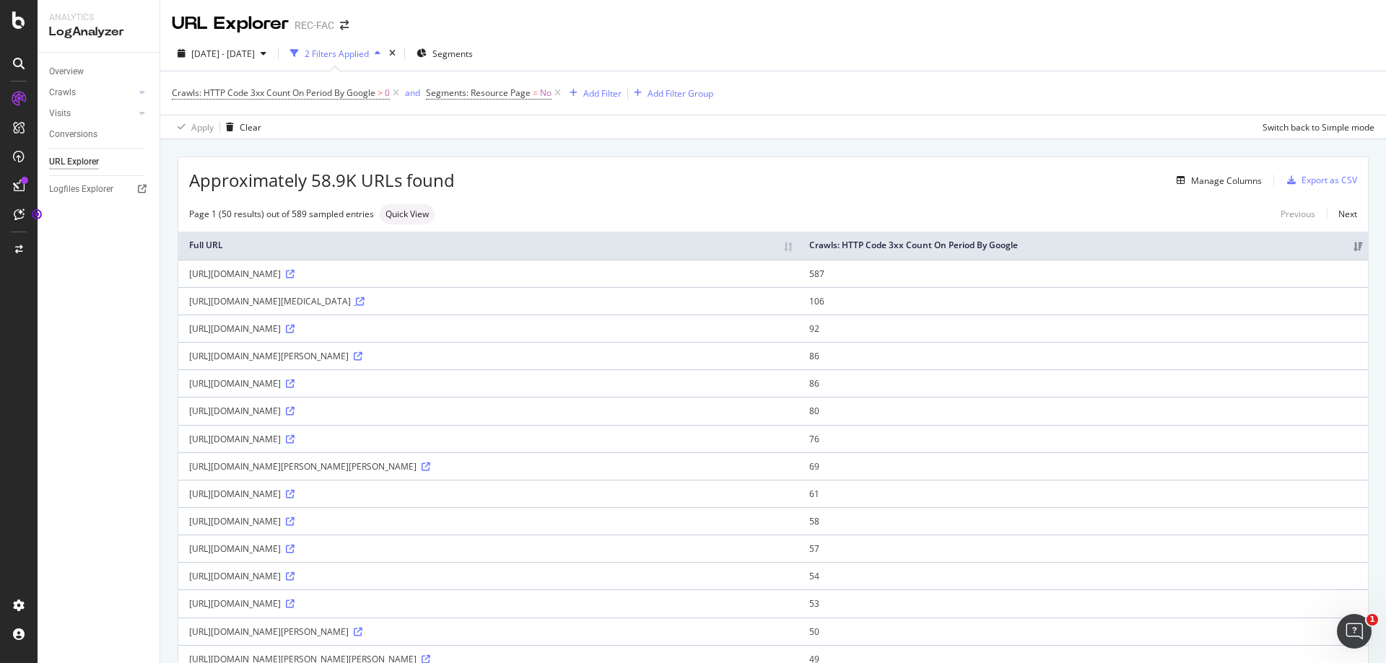
click at [364, 302] on icon at bounding box center [360, 301] width 9 height 9
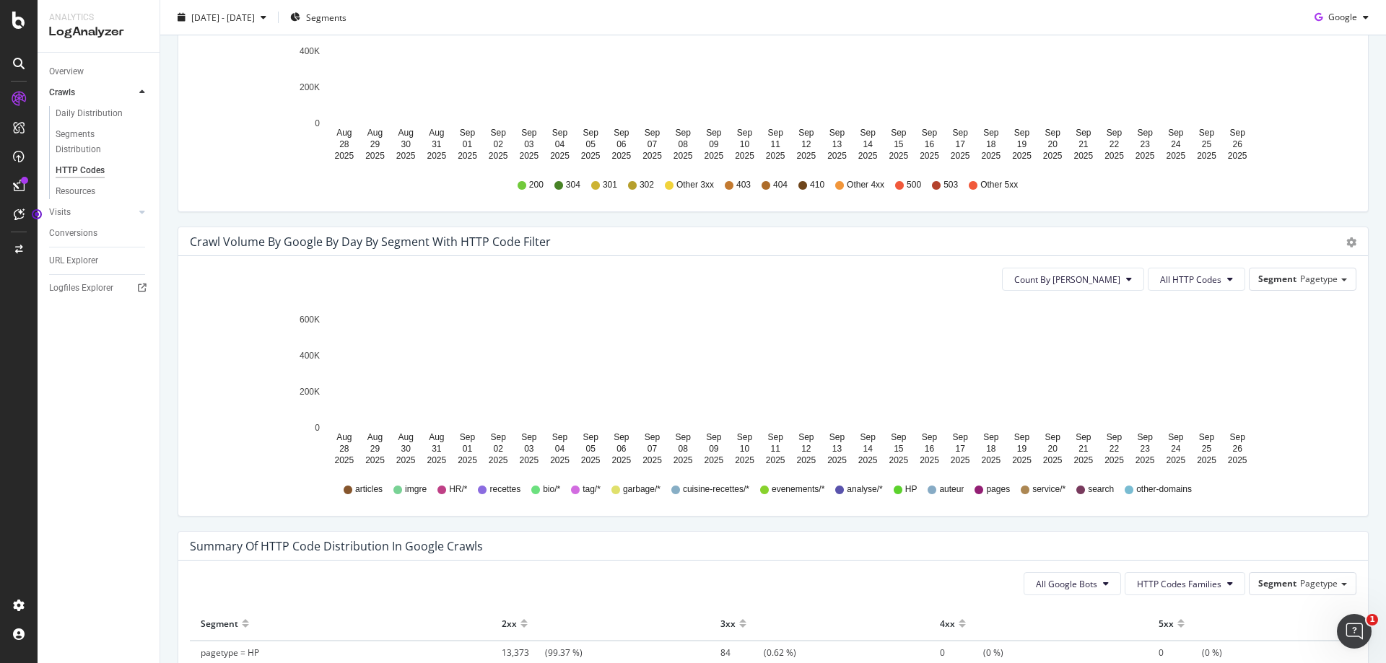
scroll to position [72, 0]
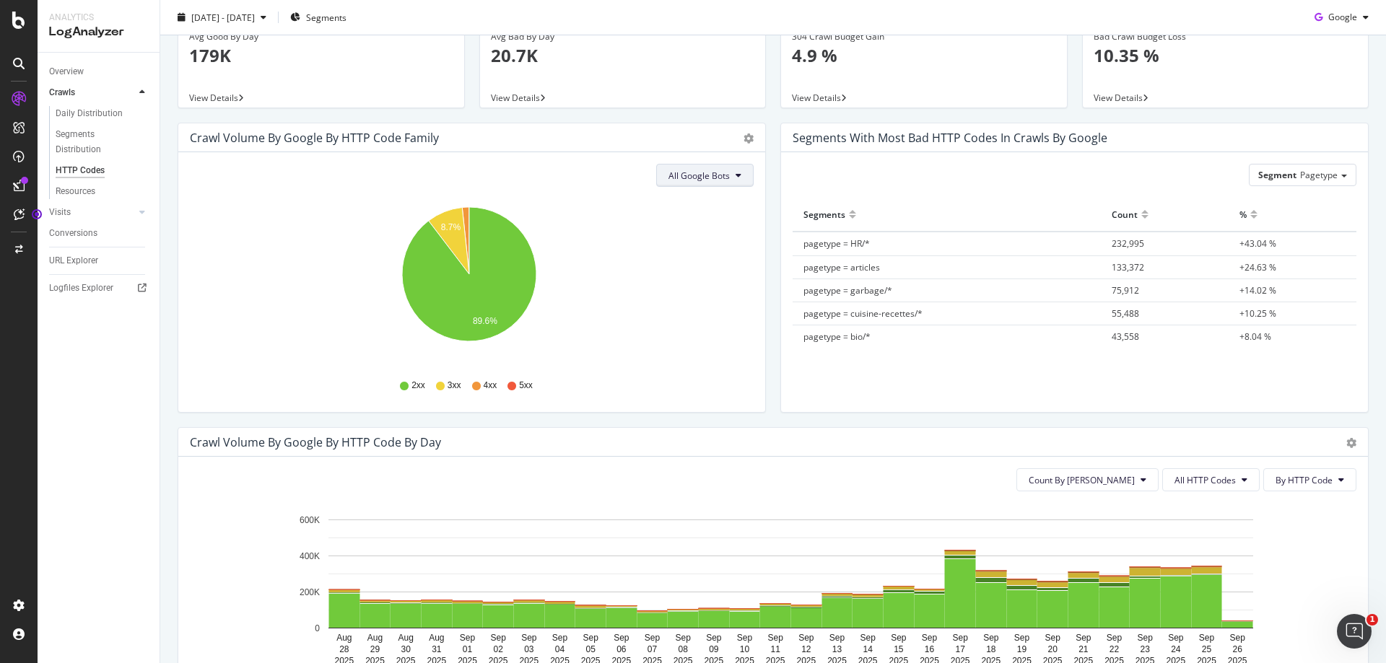
click at [721, 172] on span "All Google Bots" at bounding box center [698, 176] width 61 height 12
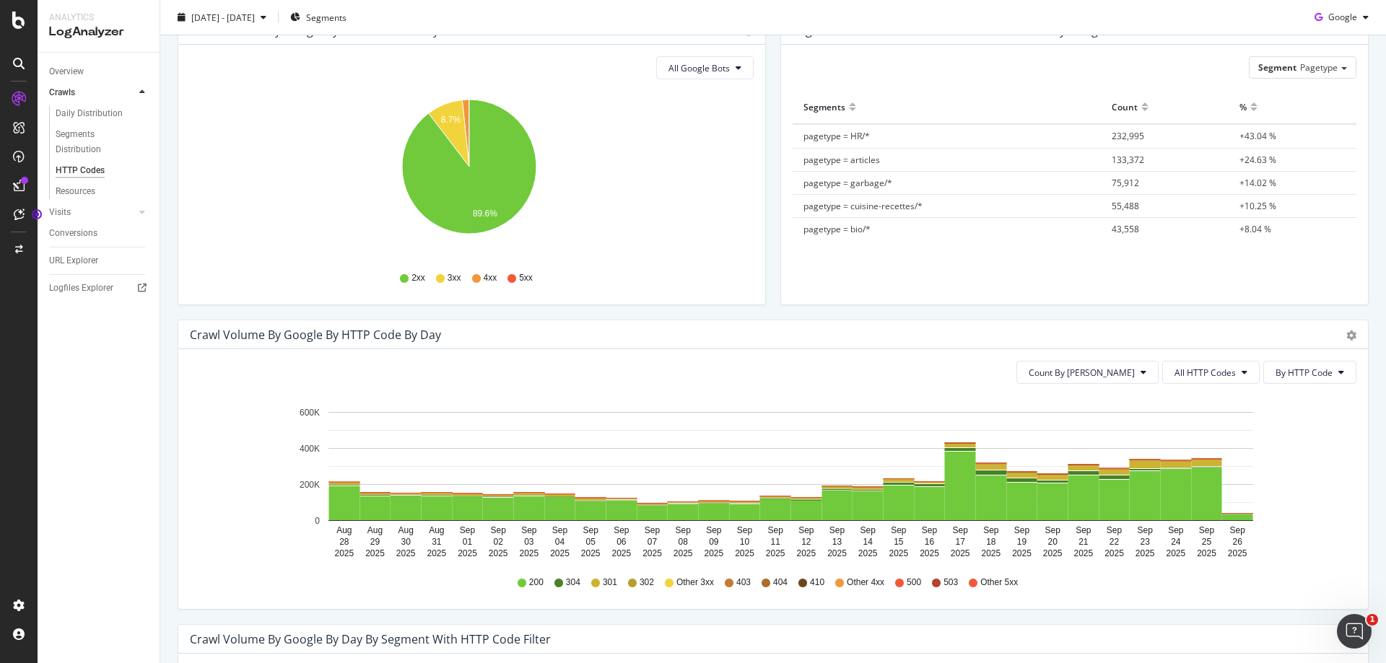
scroll to position [0, 0]
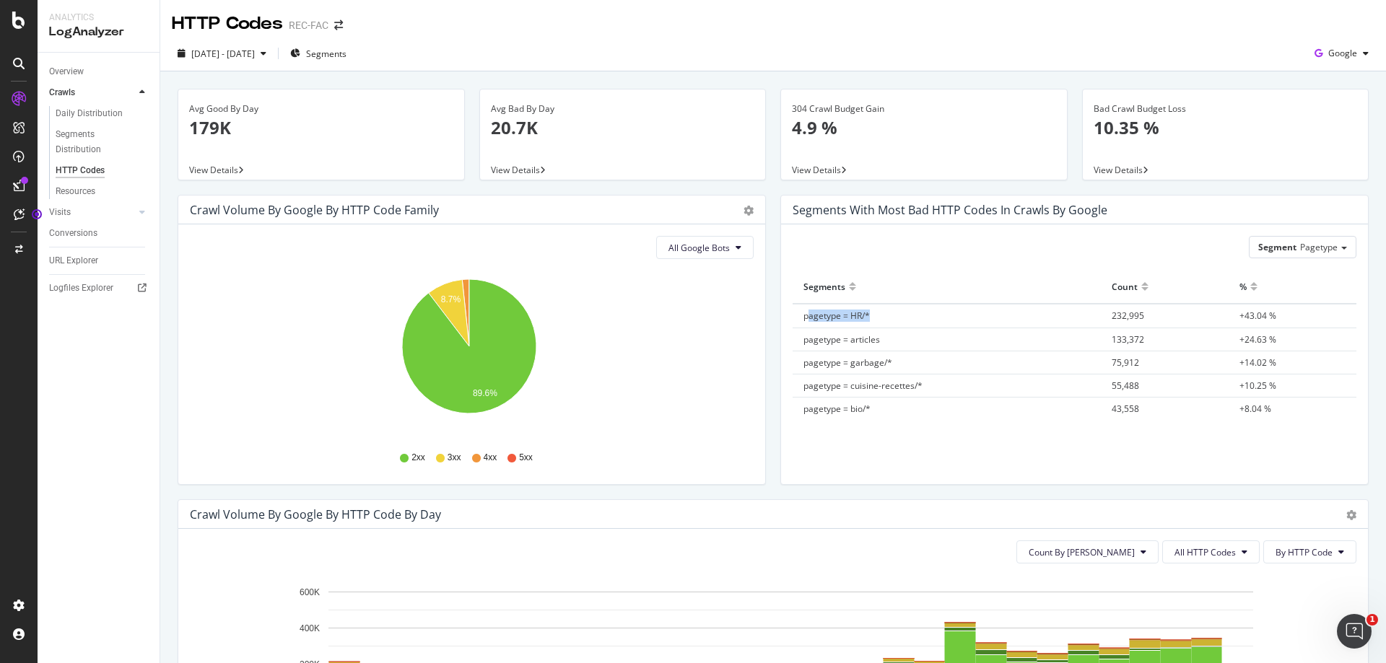
drag, startPoint x: 802, startPoint y: 313, endPoint x: 878, endPoint y: 320, distance: 76.8
click at [878, 320] on td "pagetype = HR/*" at bounding box center [946, 316] width 308 height 24
click at [873, 353] on td "pagetype = garbage/*" at bounding box center [946, 362] width 308 height 23
click at [82, 139] on div "Segments Distribution" at bounding box center [96, 142] width 80 height 30
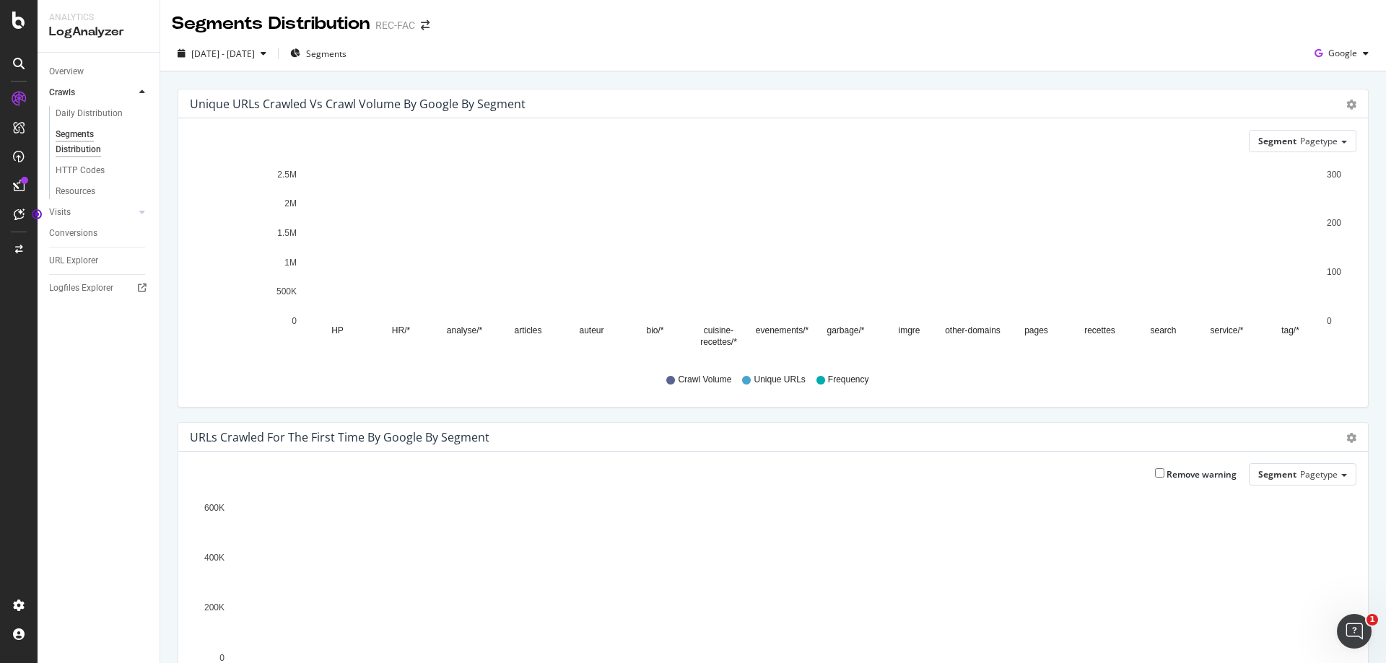
scroll to position [476, 0]
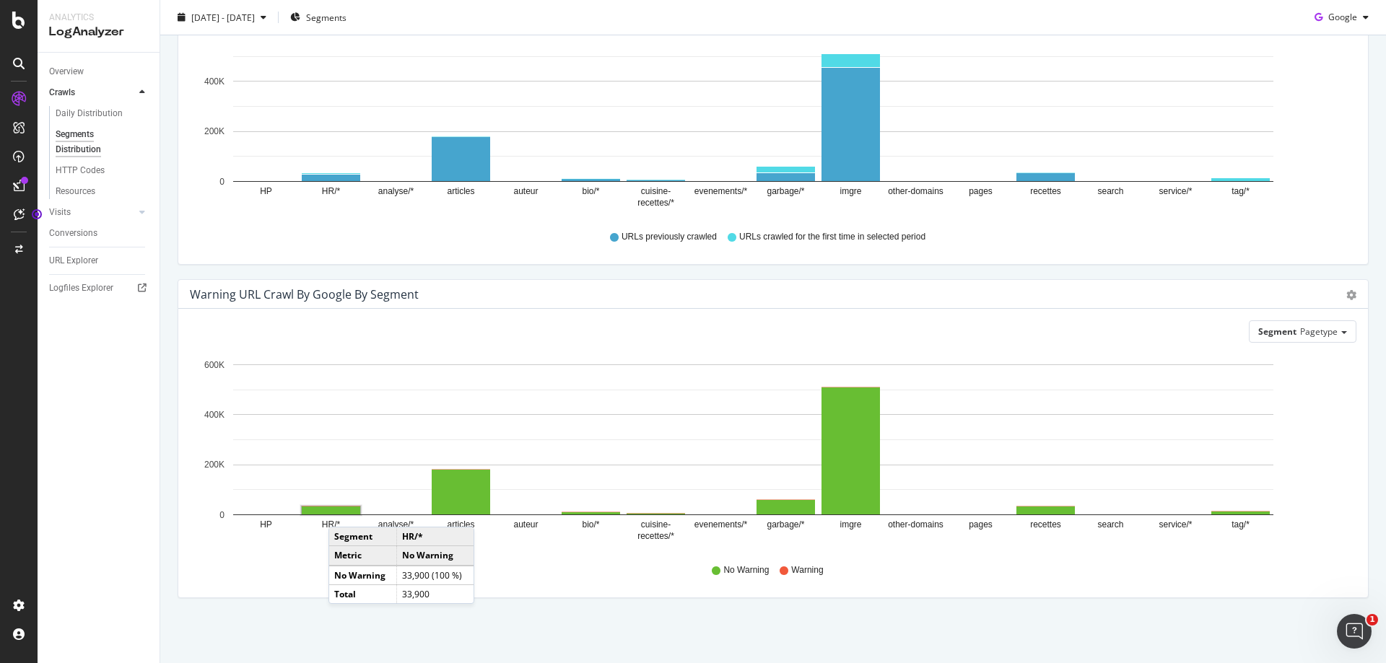
click at [343, 512] on rect "A chart." at bounding box center [331, 511] width 58 height 8
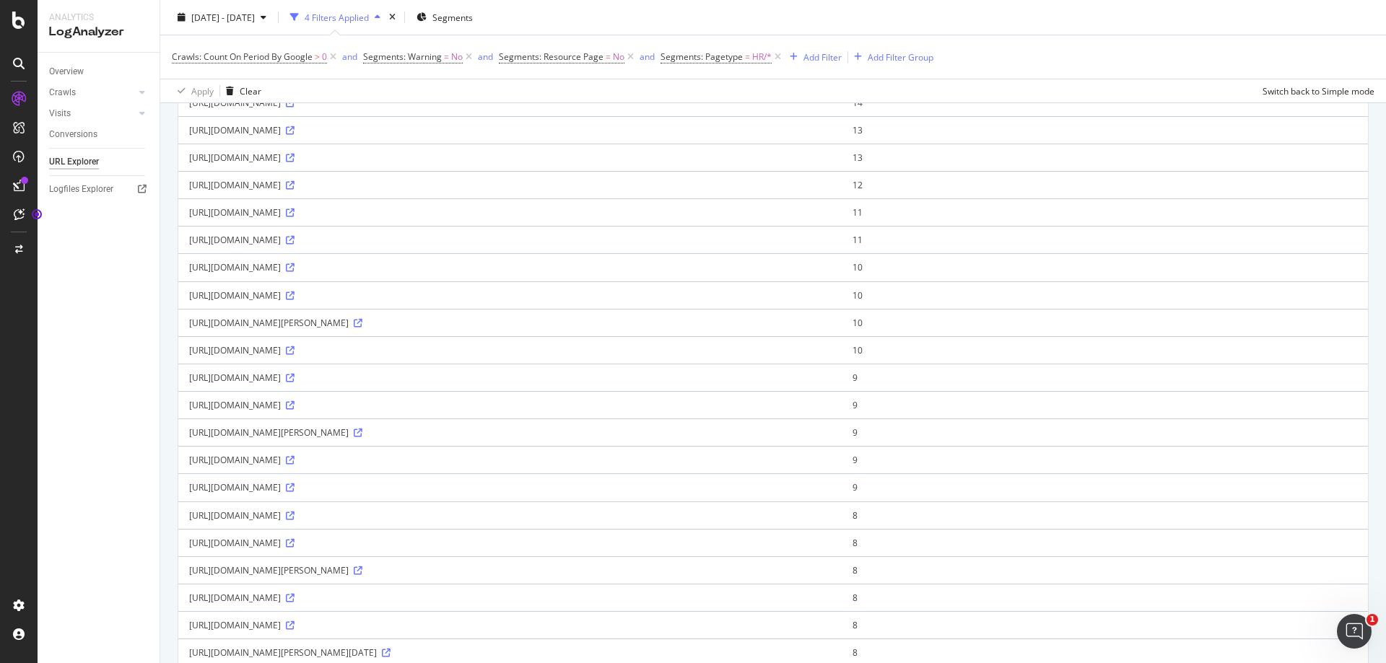
scroll to position [1054, 0]
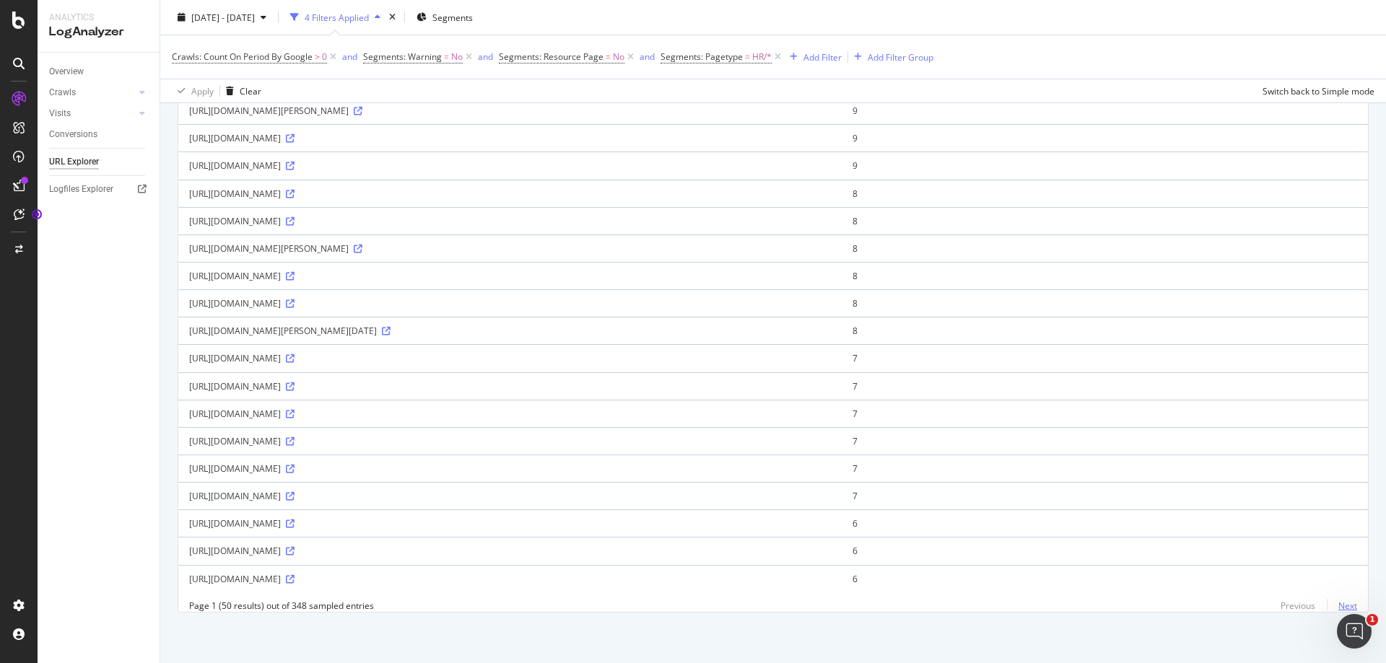
click at [1340, 608] on link "Next" at bounding box center [1342, 605] width 30 height 21
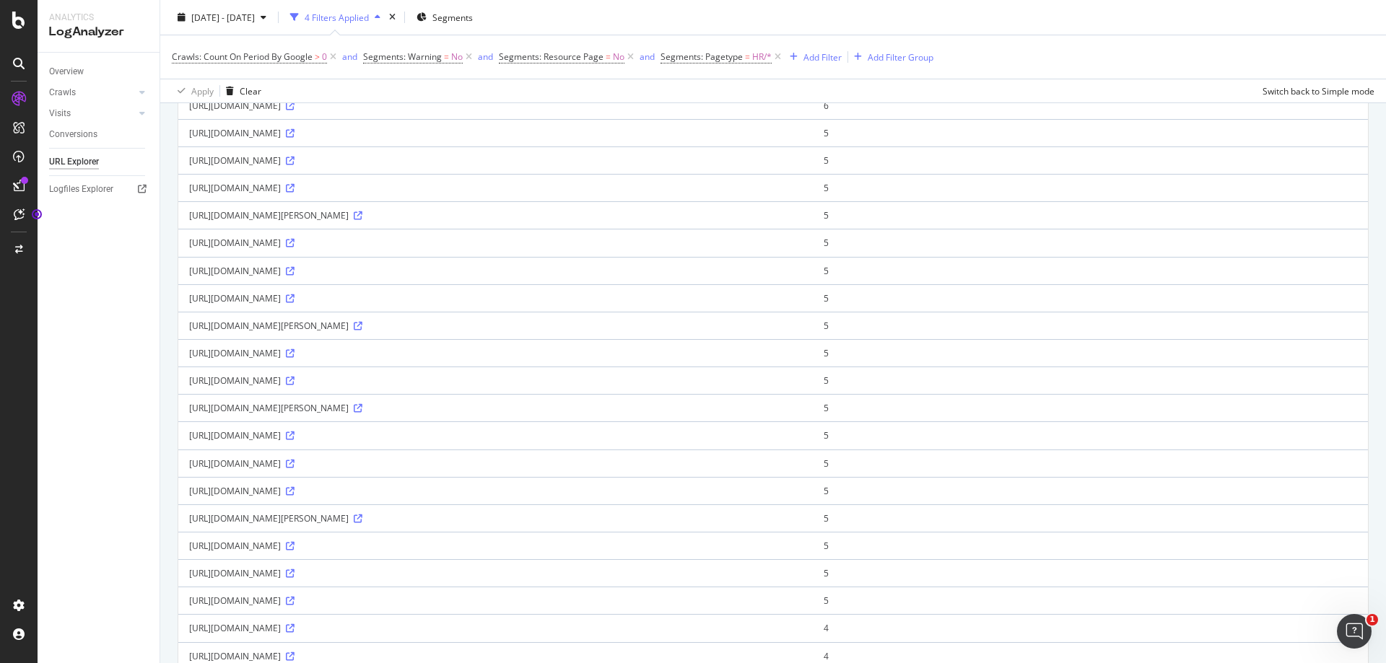
scroll to position [0, 0]
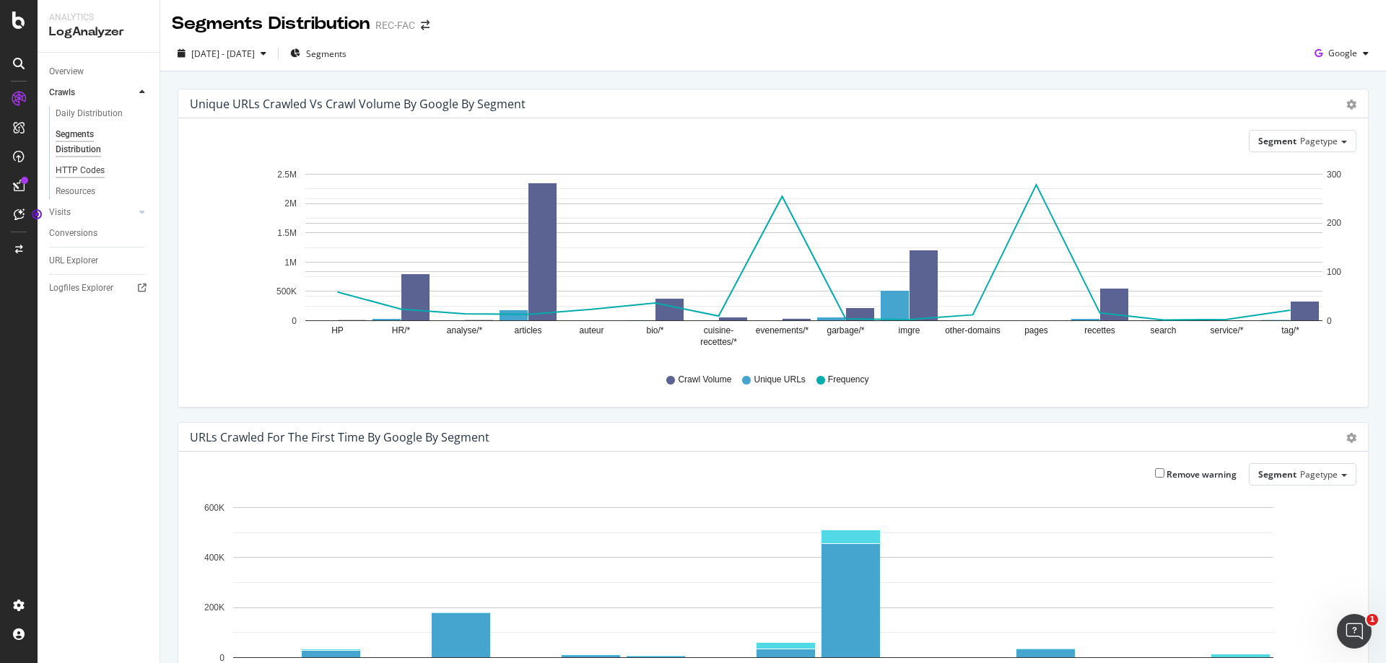
click at [102, 171] on div "HTTP Codes" at bounding box center [80, 170] width 49 height 15
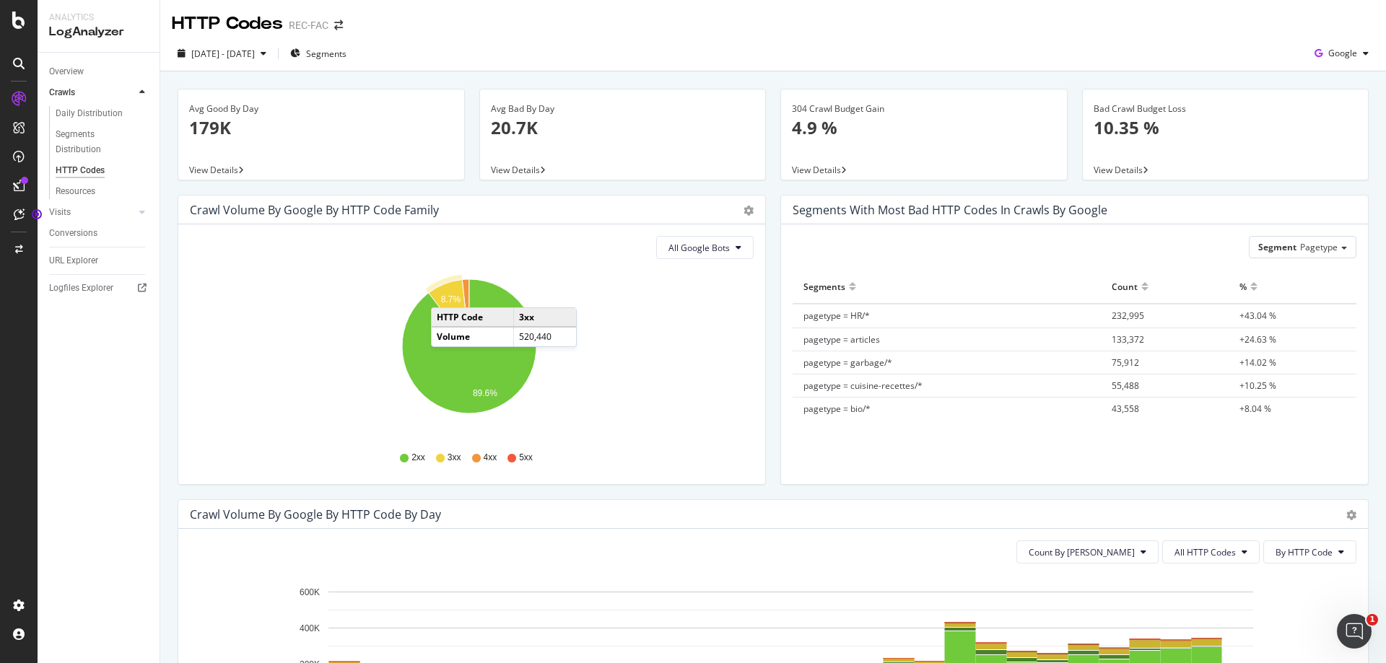
click at [445, 293] on icon "A chart." at bounding box center [449, 313] width 40 height 66
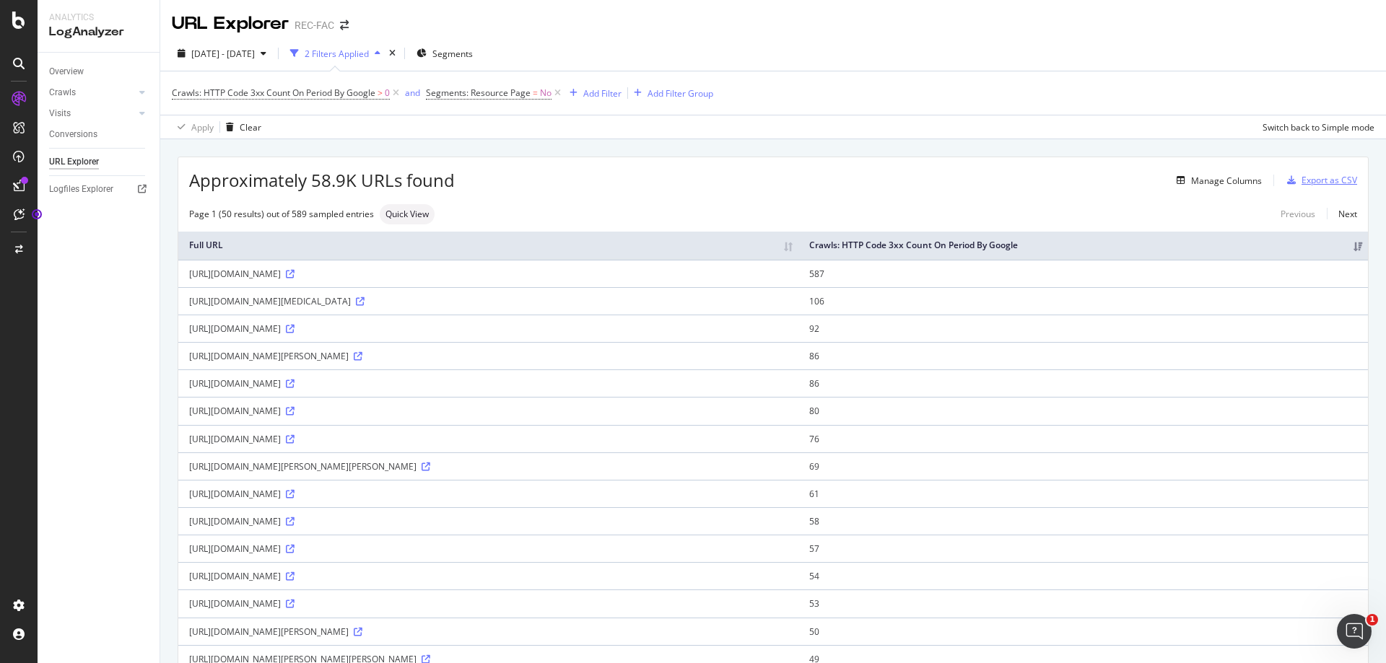
click at [1302, 179] on div "Export as CSV" at bounding box center [1329, 180] width 56 height 12
